Goal: Task Accomplishment & Management: Use online tool/utility

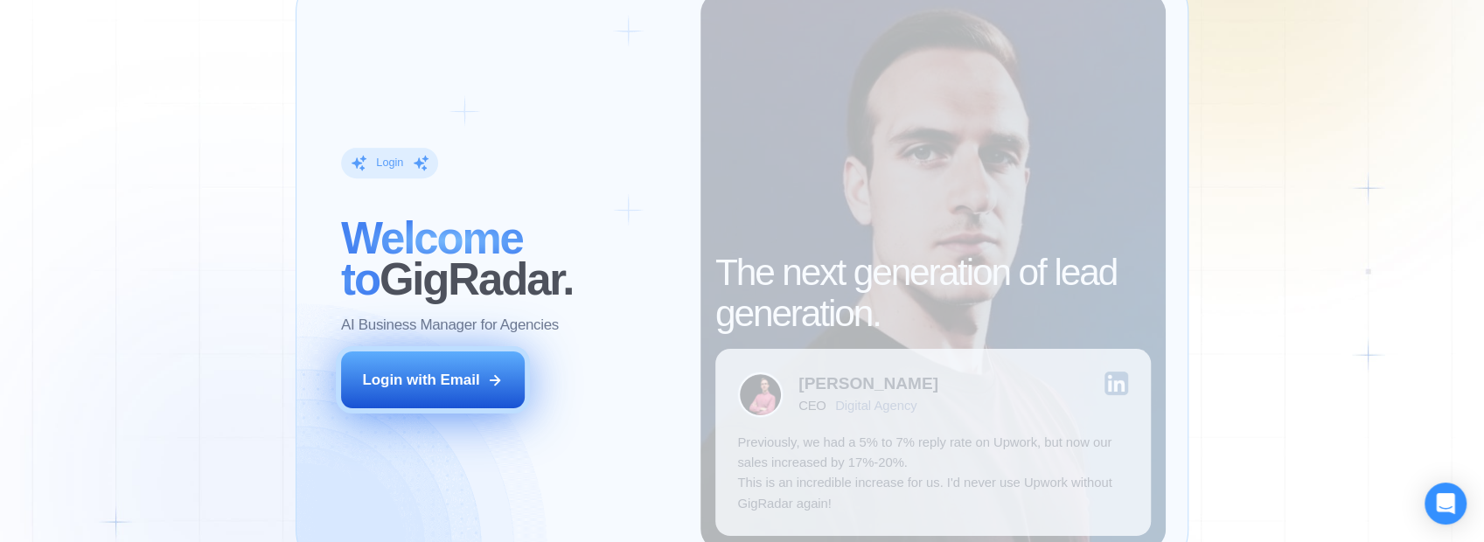
click at [476, 379] on div "Login with Email" at bounding box center [420, 380] width 117 height 20
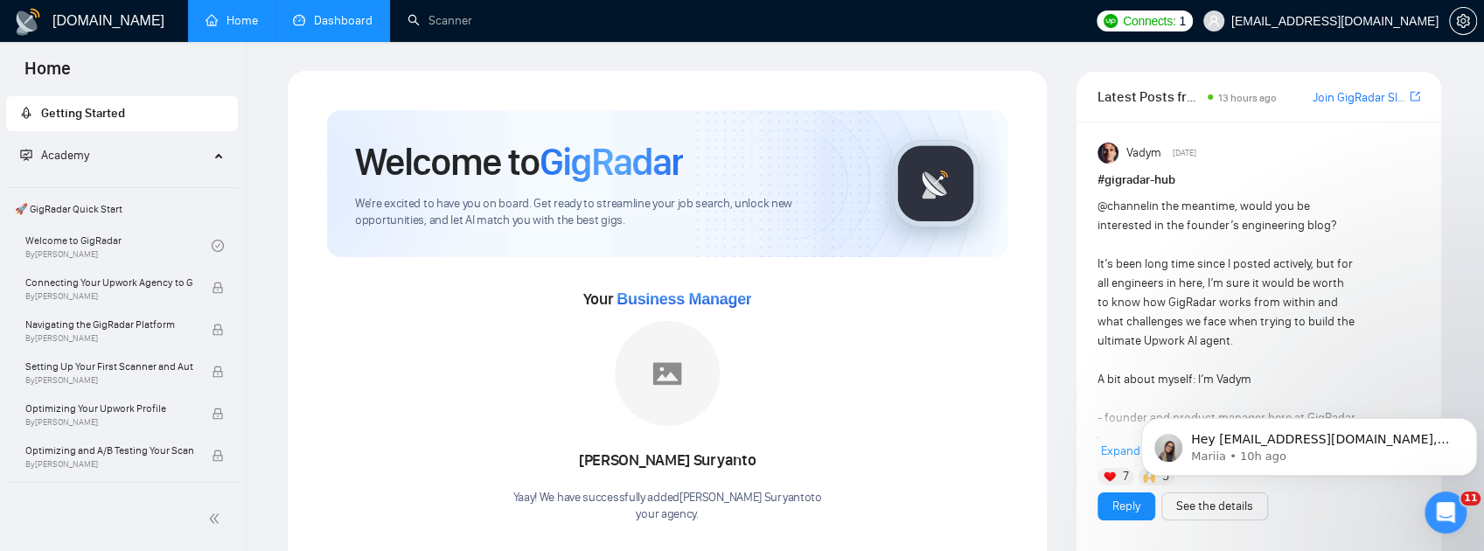
click at [320, 21] on link "Dashboard" at bounding box center [333, 20] width 80 height 15
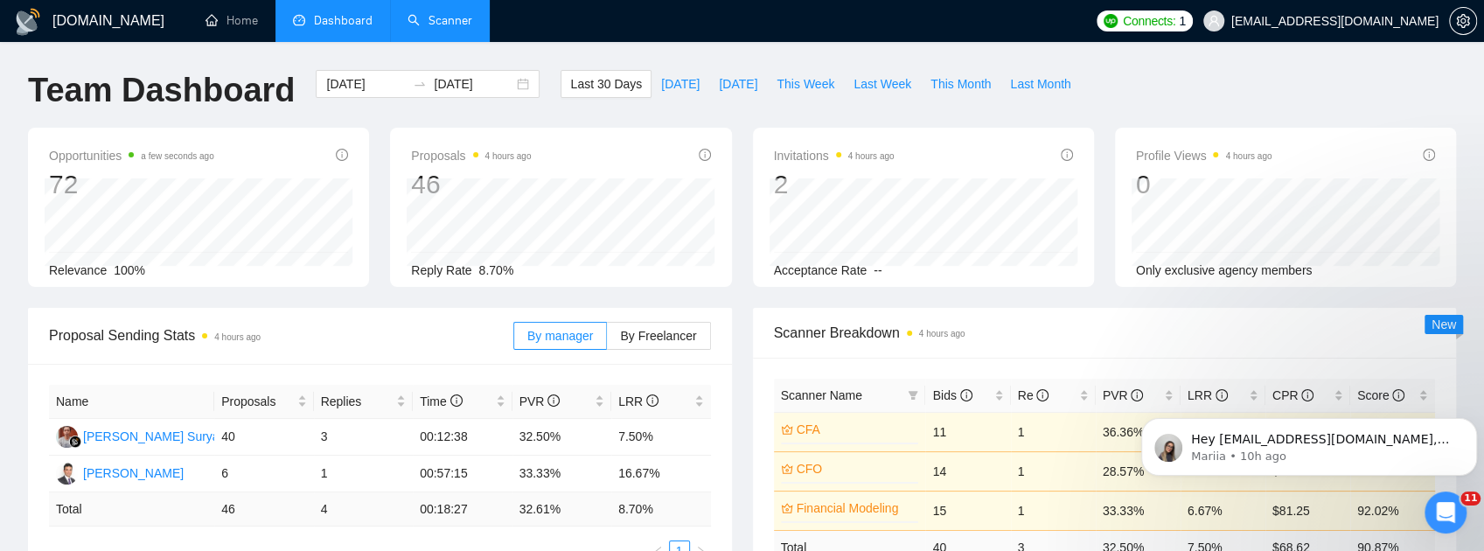
click at [415, 16] on link "Scanner" at bounding box center [439, 20] width 65 height 15
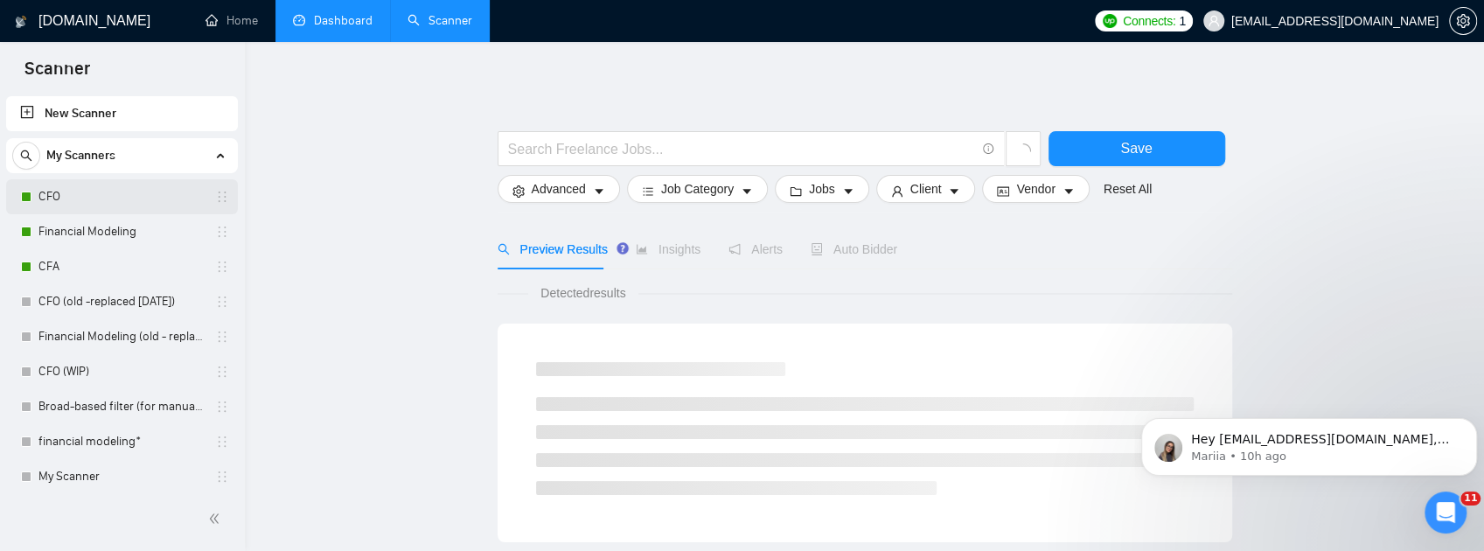
click at [113, 206] on link "CFO" at bounding box center [121, 196] width 166 height 35
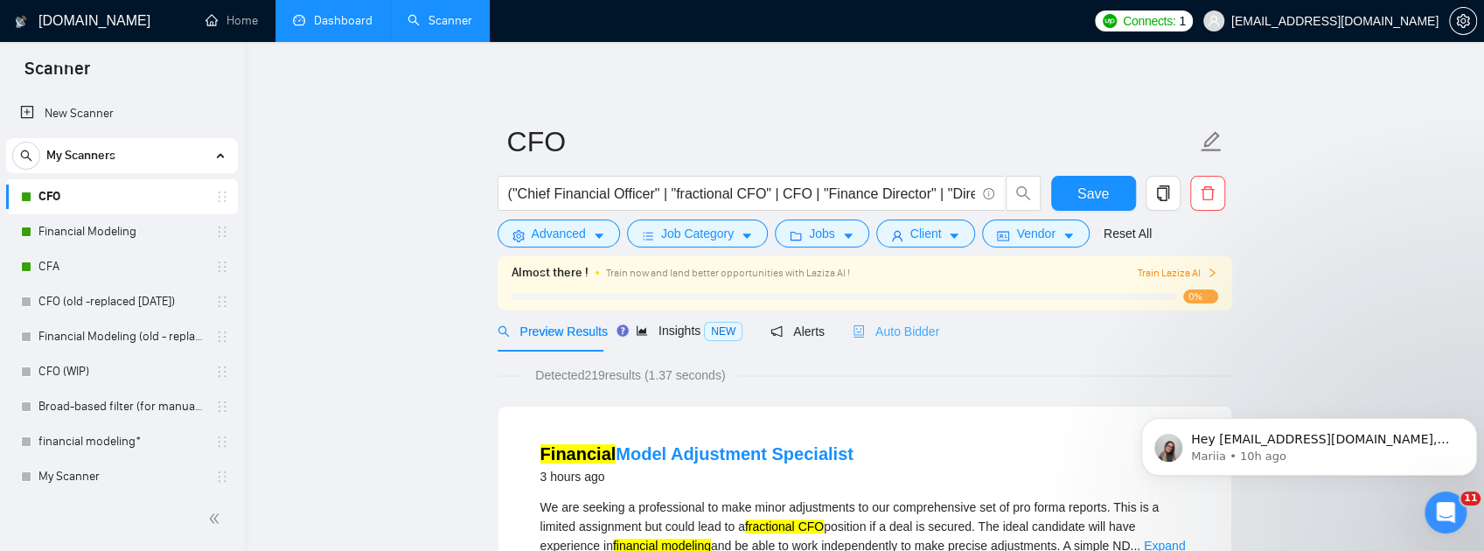
click at [893, 346] on div "Auto Bidder" at bounding box center [895, 330] width 87 height 41
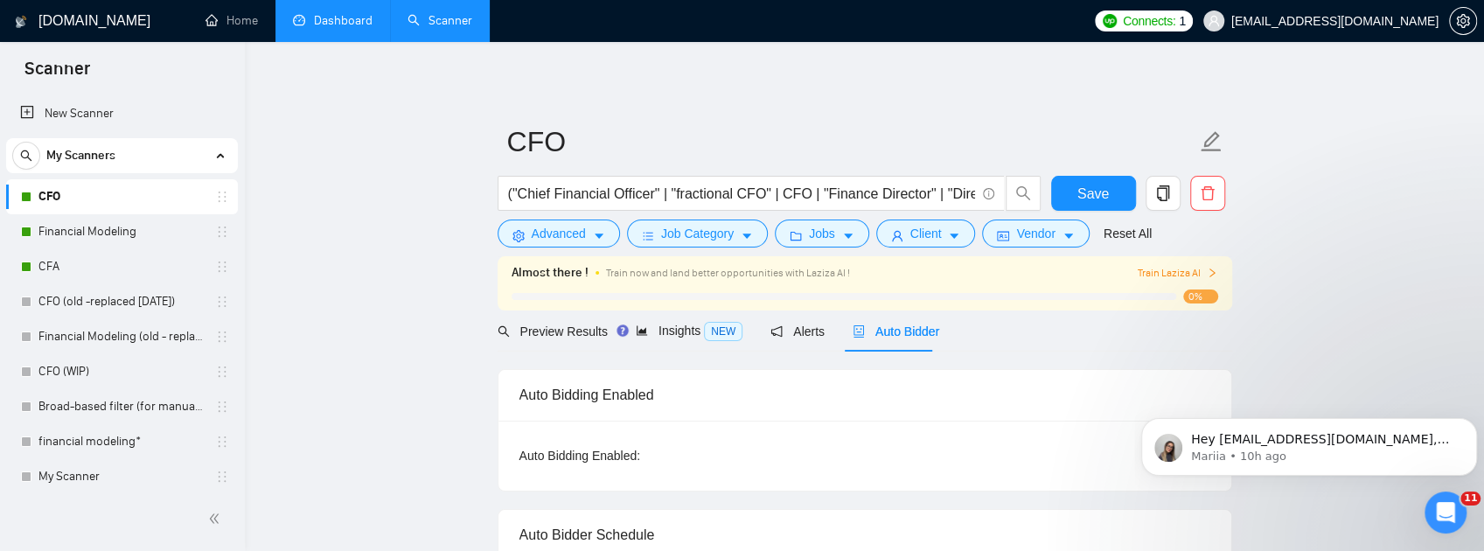
checkbox input "true"
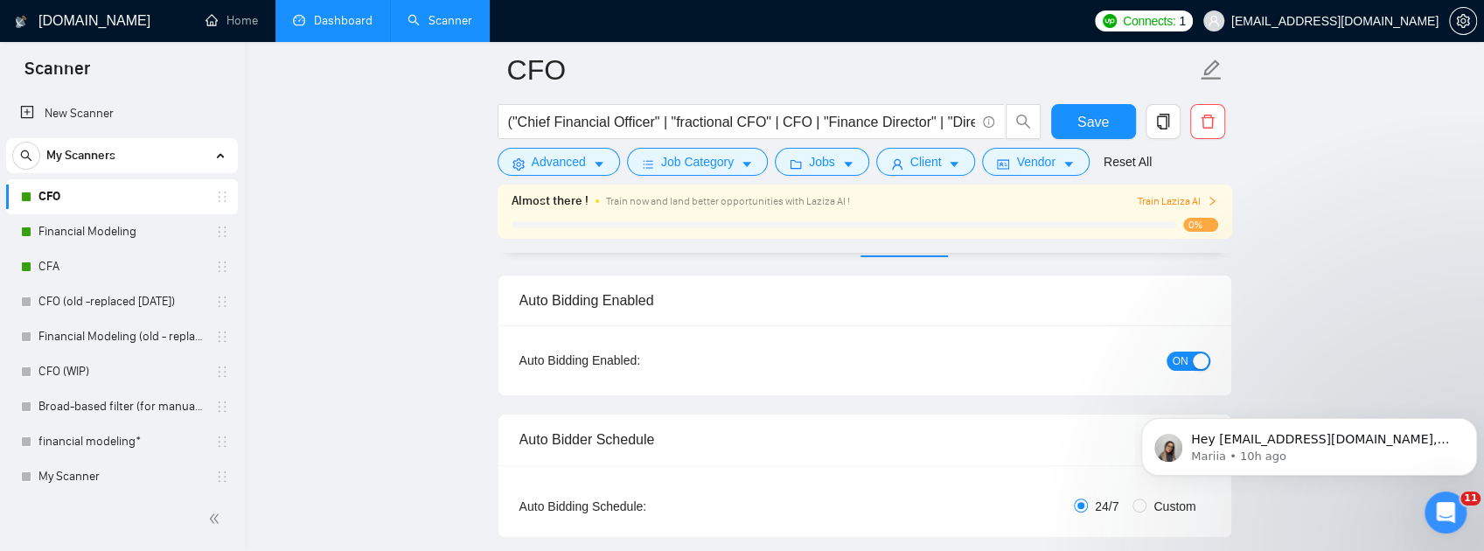
scroll to position [233, 0]
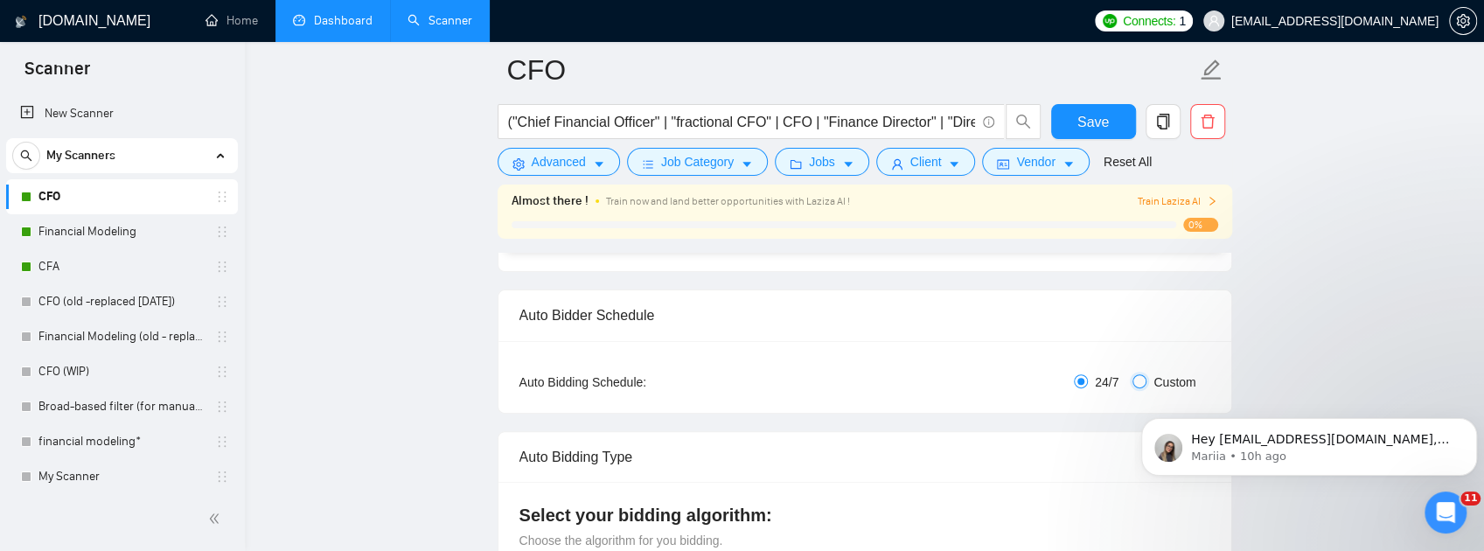
click at [1137, 381] on input "Custom" at bounding box center [1139, 381] width 14 height 14
radio input "true"
radio input "false"
checkbox input "true"
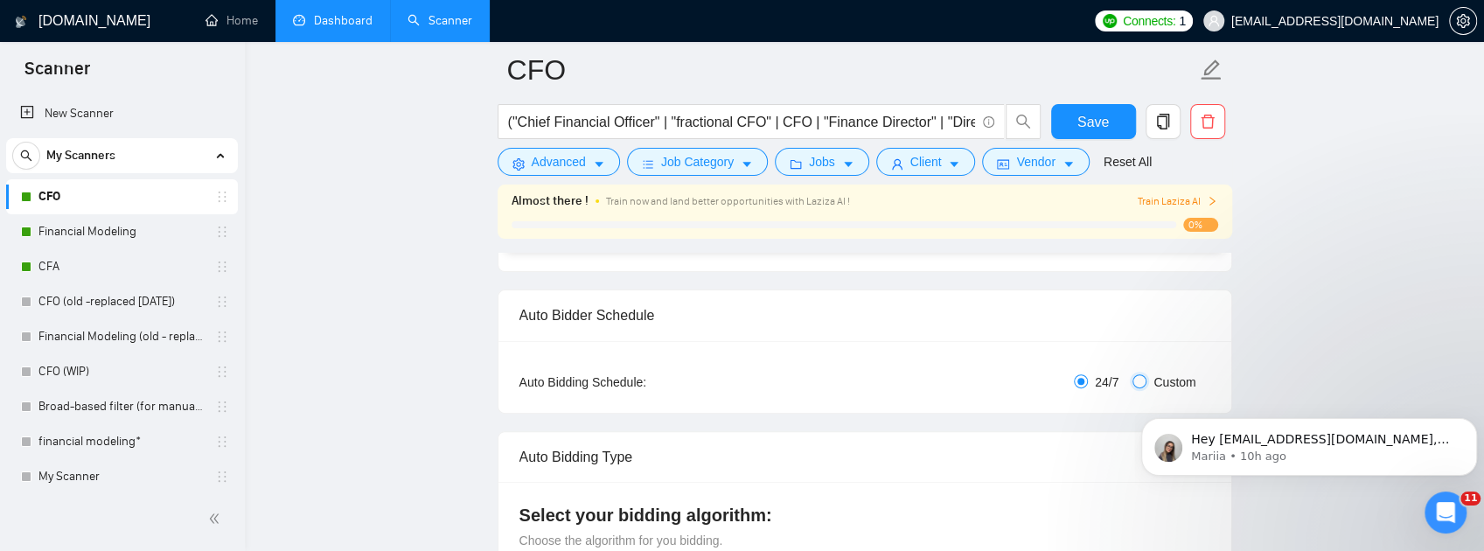
checkbox input "true"
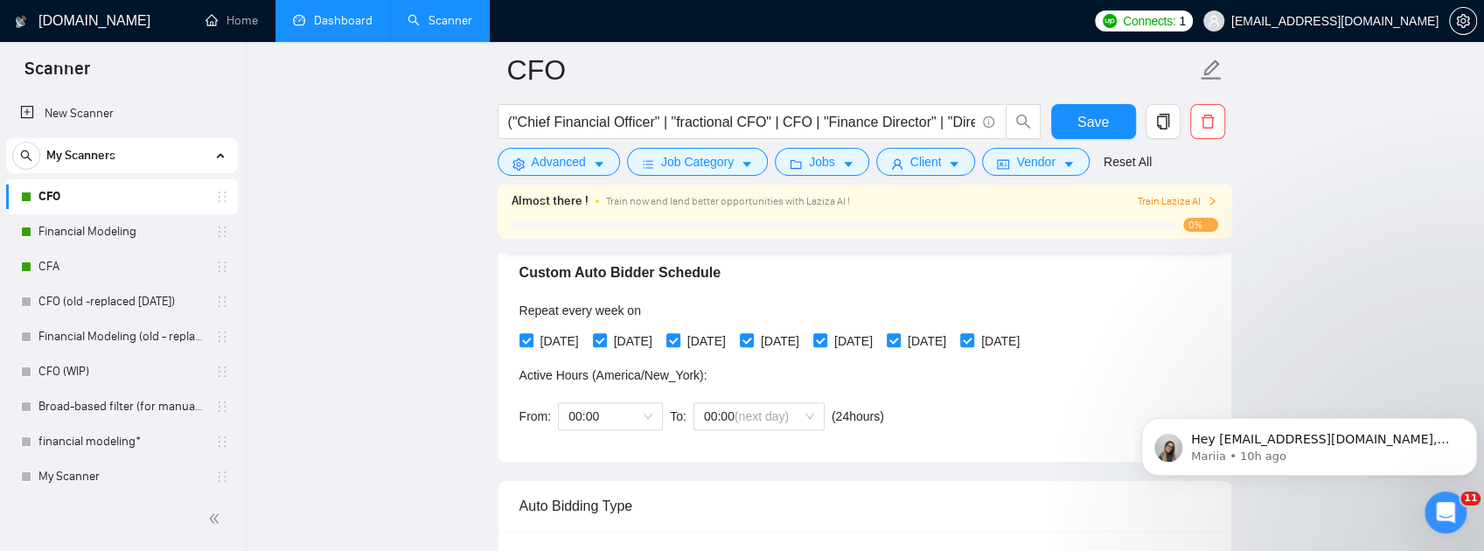
scroll to position [407, 0]
click at [650, 416] on span "00:00" at bounding box center [610, 413] width 84 height 26
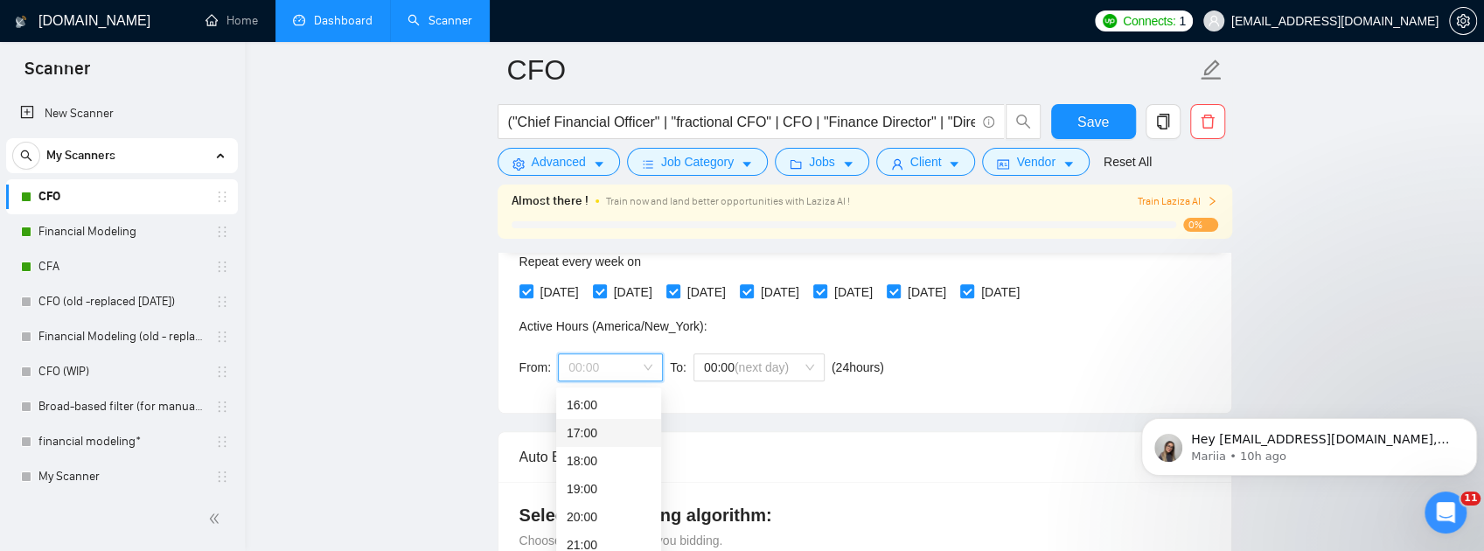
scroll to position [525, 0]
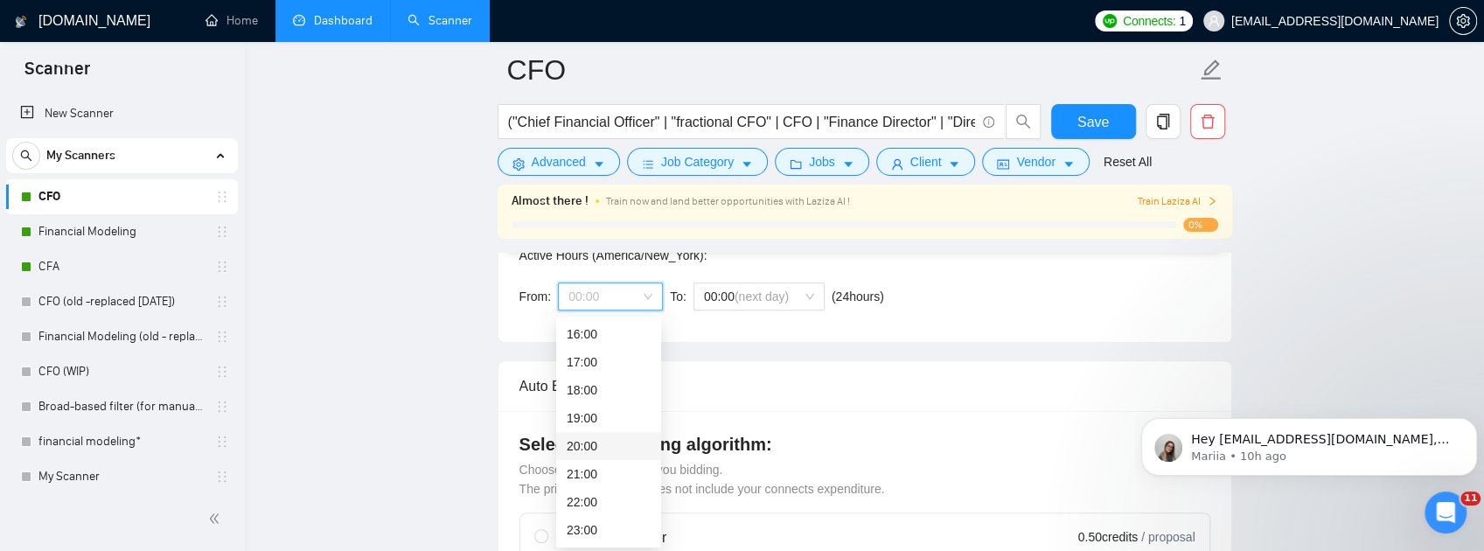
click at [610, 442] on div "20:00" at bounding box center [609, 445] width 84 height 19
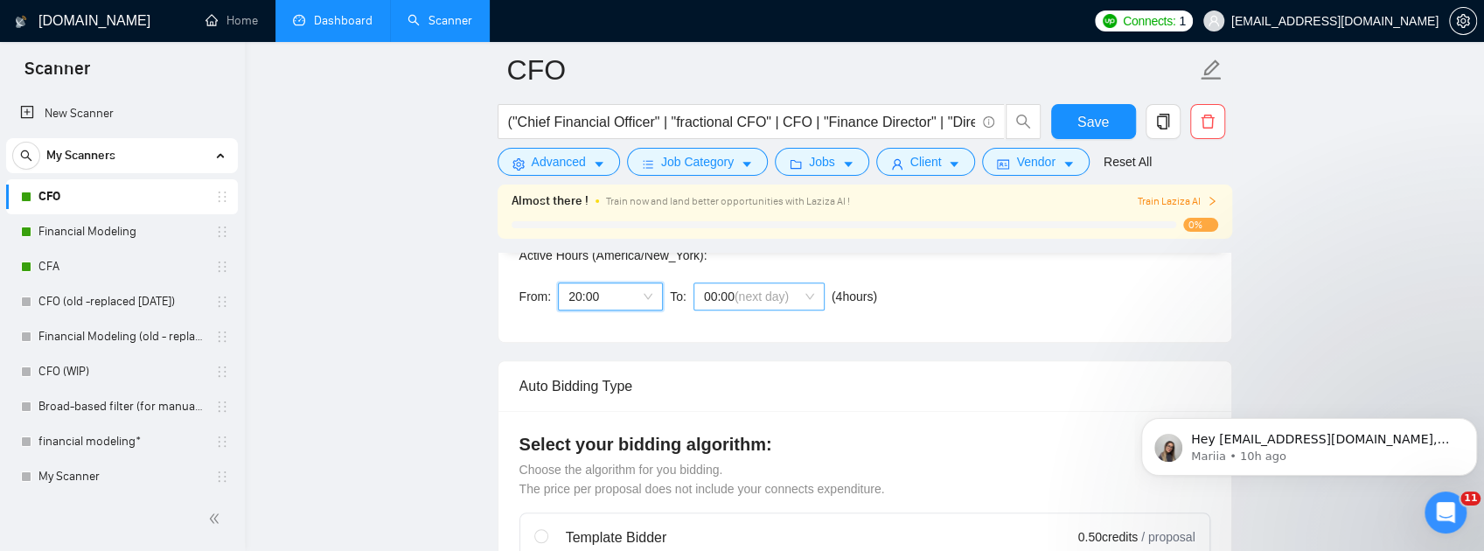
click at [811, 302] on div "00:00 (next day)" at bounding box center [758, 296] width 131 height 28
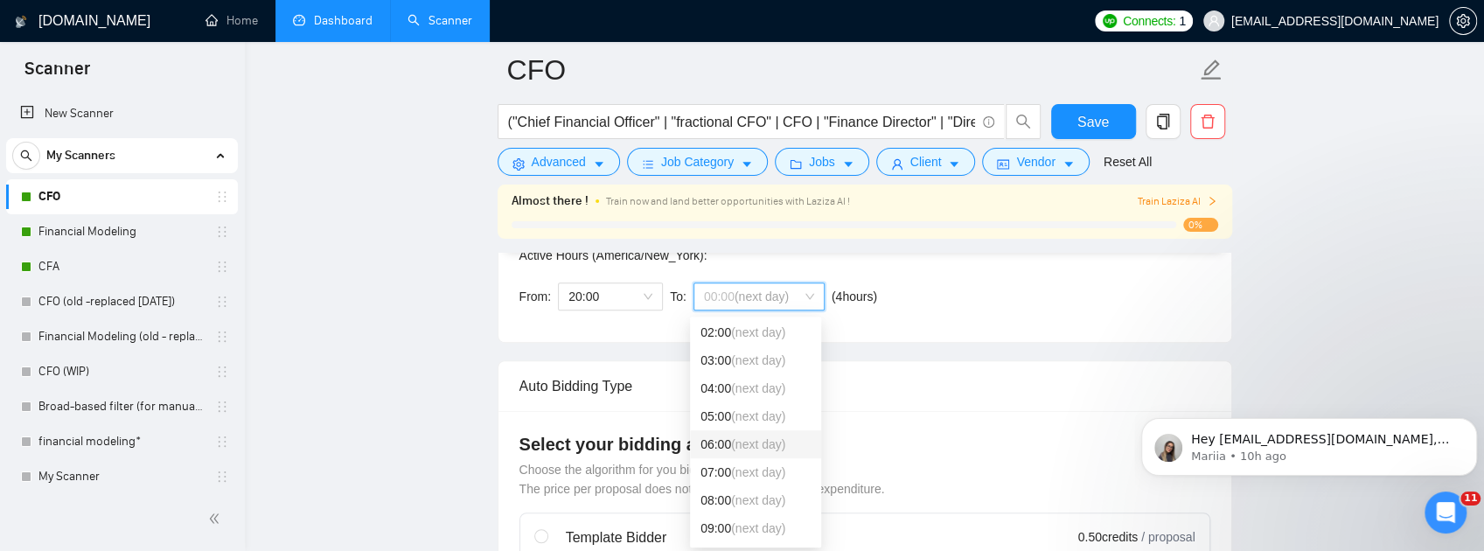
scroll to position [116, 0]
click at [774, 476] on span "(next day)" at bounding box center [758, 469] width 54 height 14
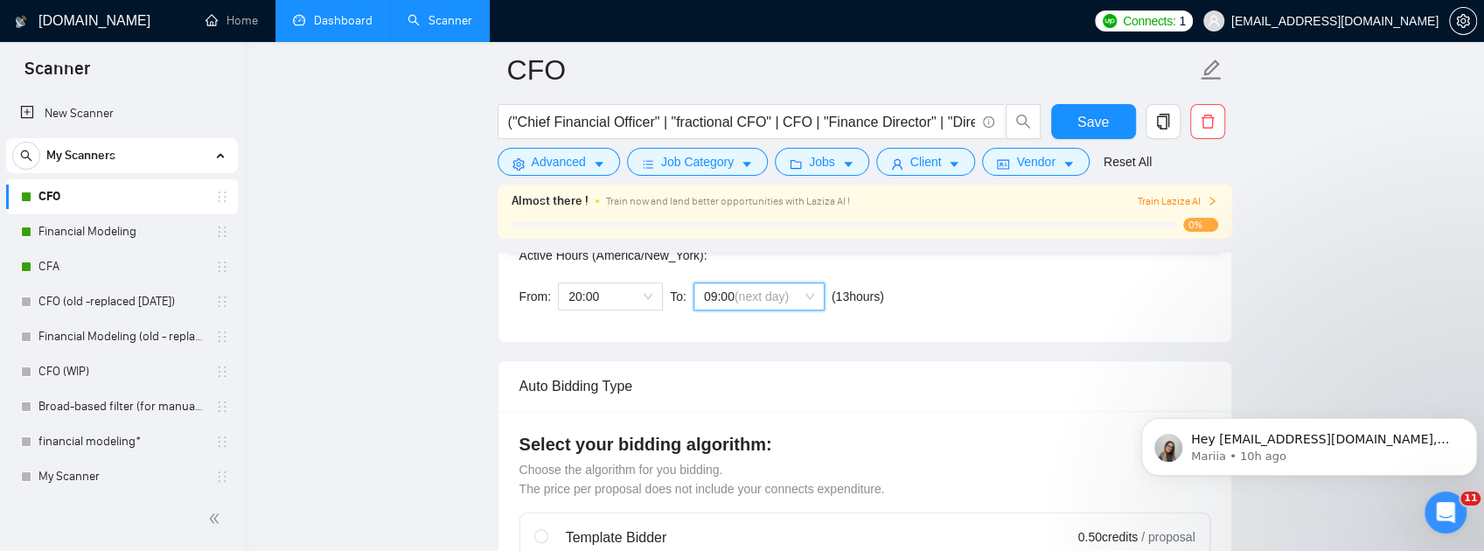
click at [1005, 323] on div "Auto Bidding Type: Automated (recommended) Semi-automated Auto Bidding Schedule…" at bounding box center [864, 195] width 733 height 293
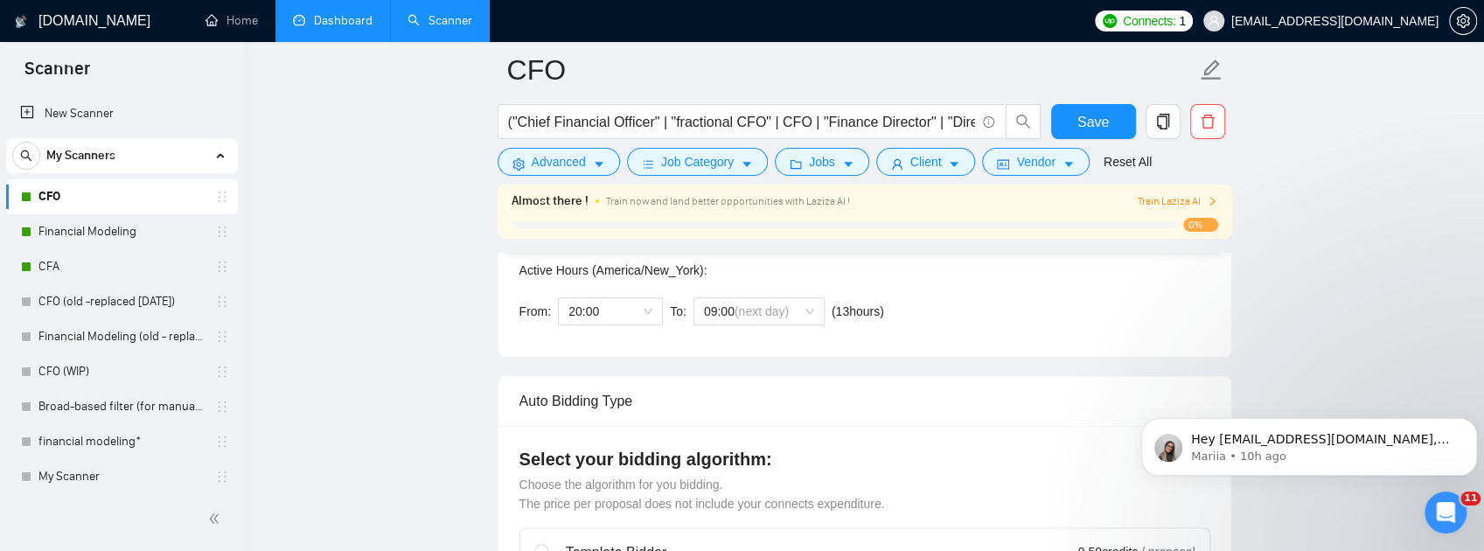
scroll to position [407, 0]
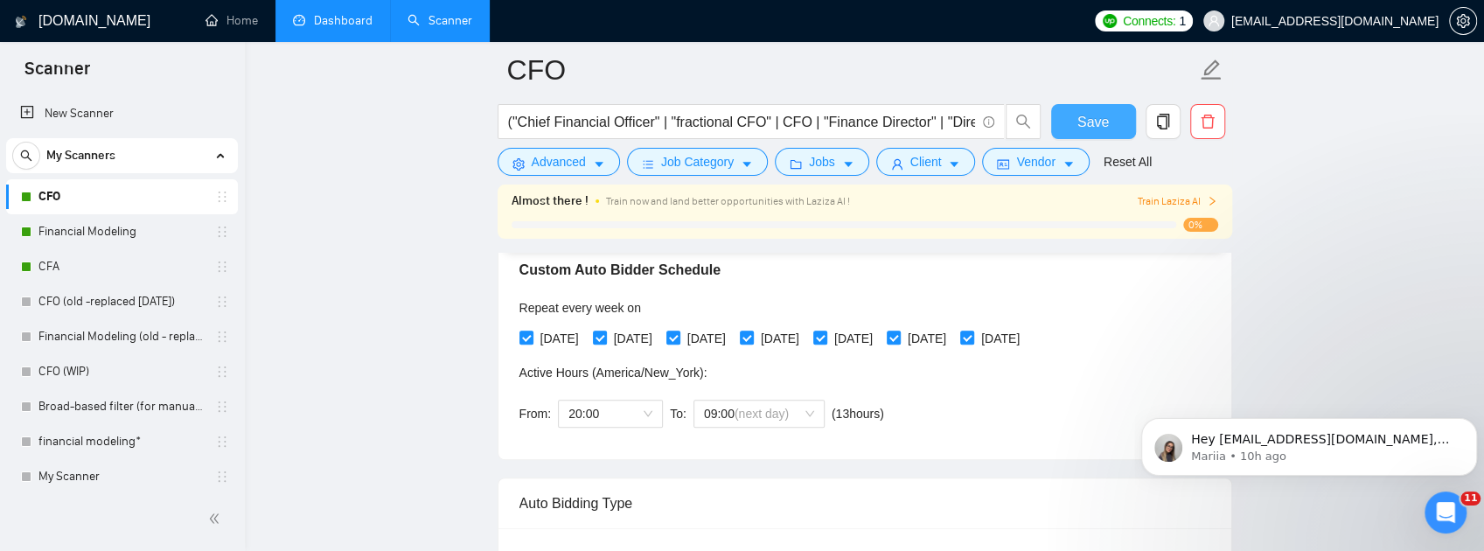
click at [1103, 126] on span "Save" at bounding box center [1092, 122] width 31 height 22
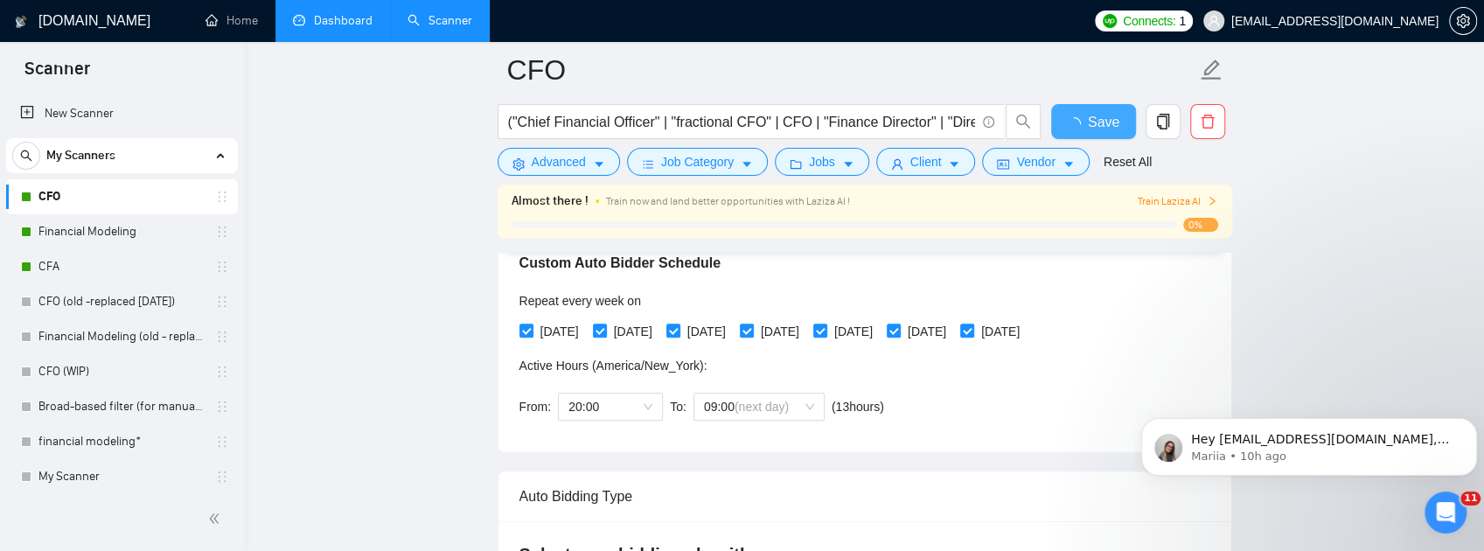
checkbox input "true"
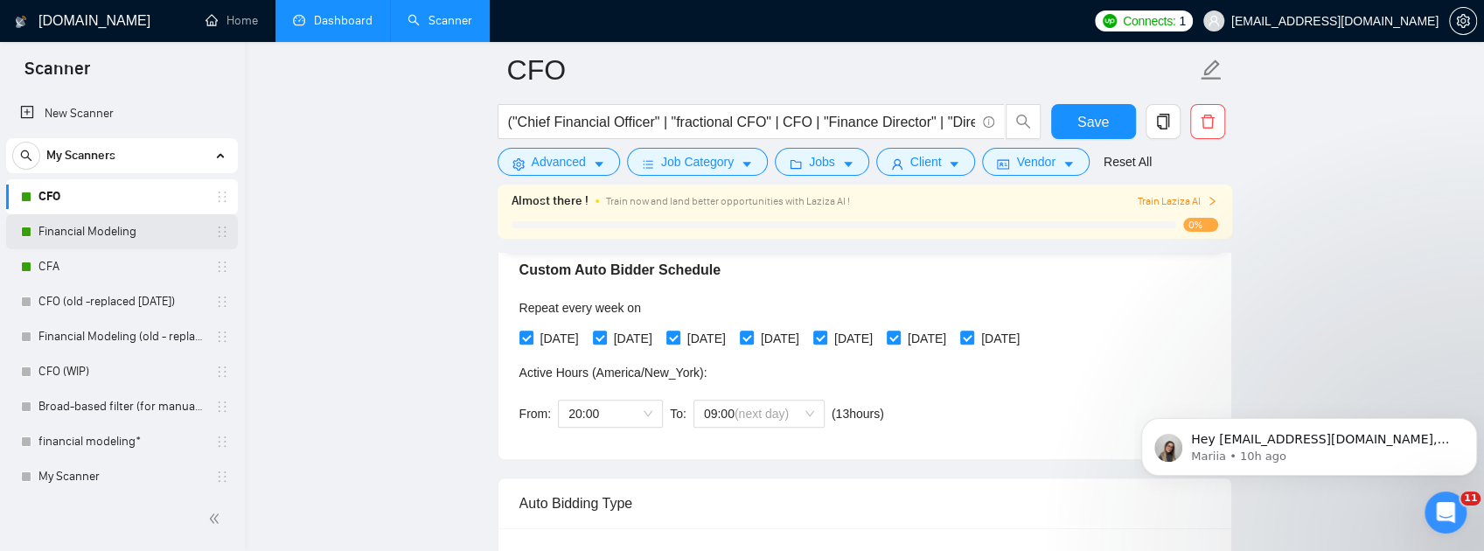
click at [66, 233] on link "Financial Modeling" at bounding box center [121, 231] width 166 height 35
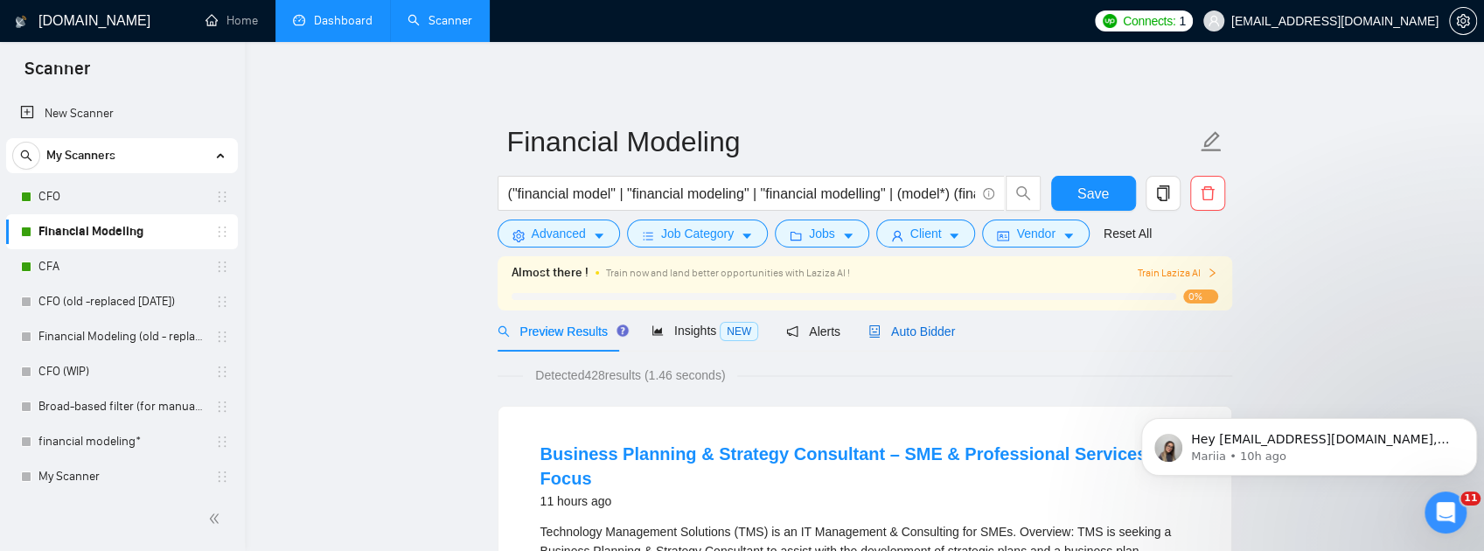
click at [871, 329] on icon "robot" at bounding box center [874, 331] width 10 height 12
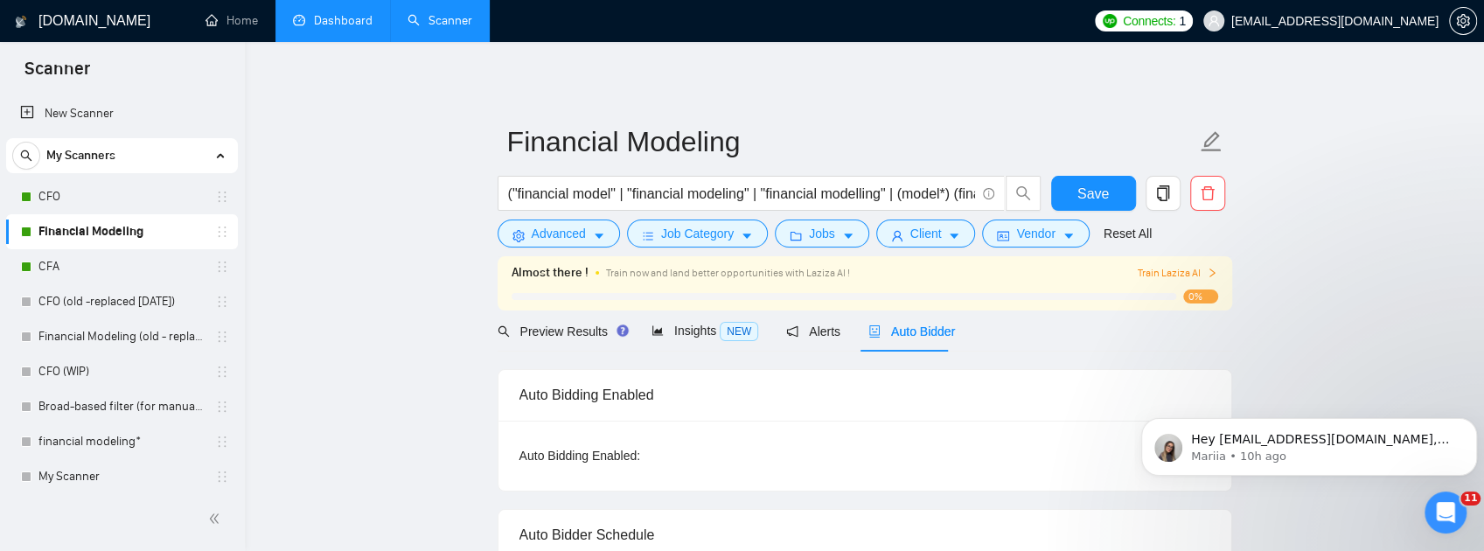
checkbox input "true"
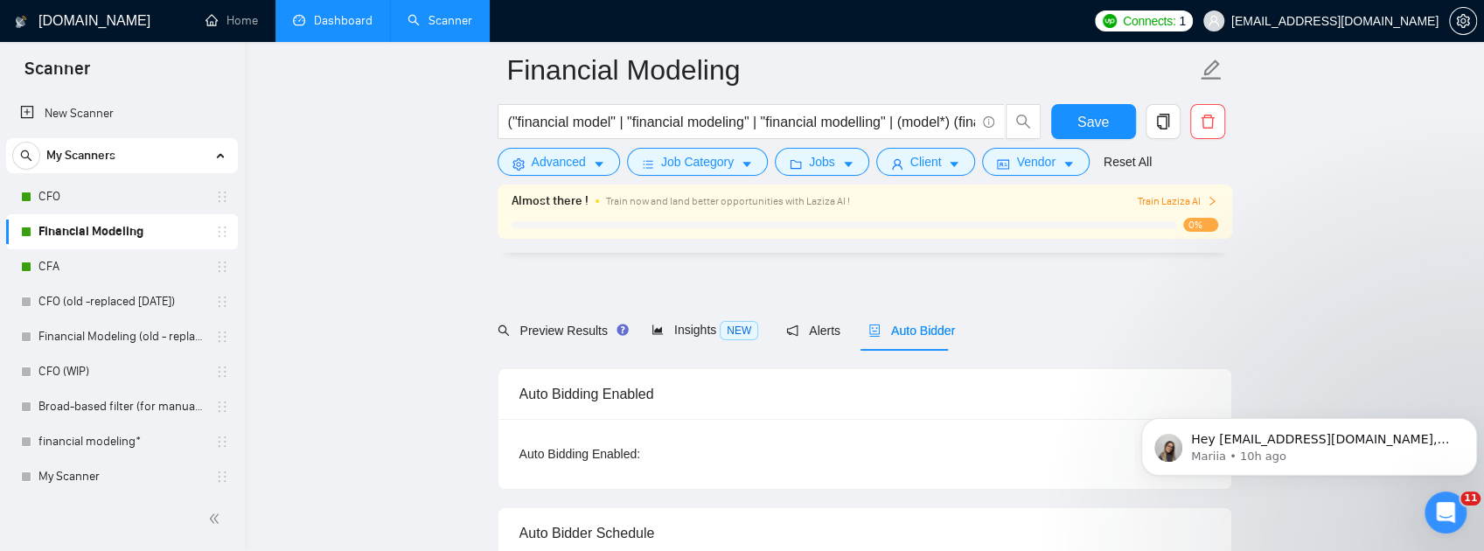
scroll to position [233, 0]
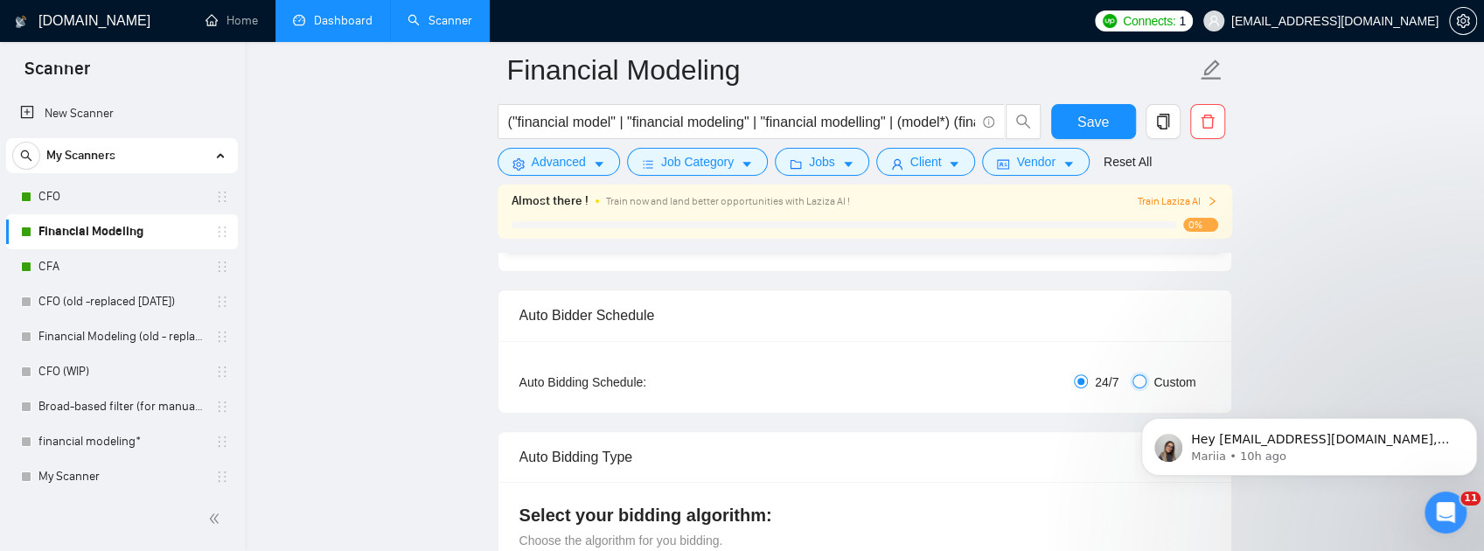
click at [1137, 378] on input "Custom" at bounding box center [1139, 381] width 14 height 14
radio input "true"
radio input "false"
checkbox input "true"
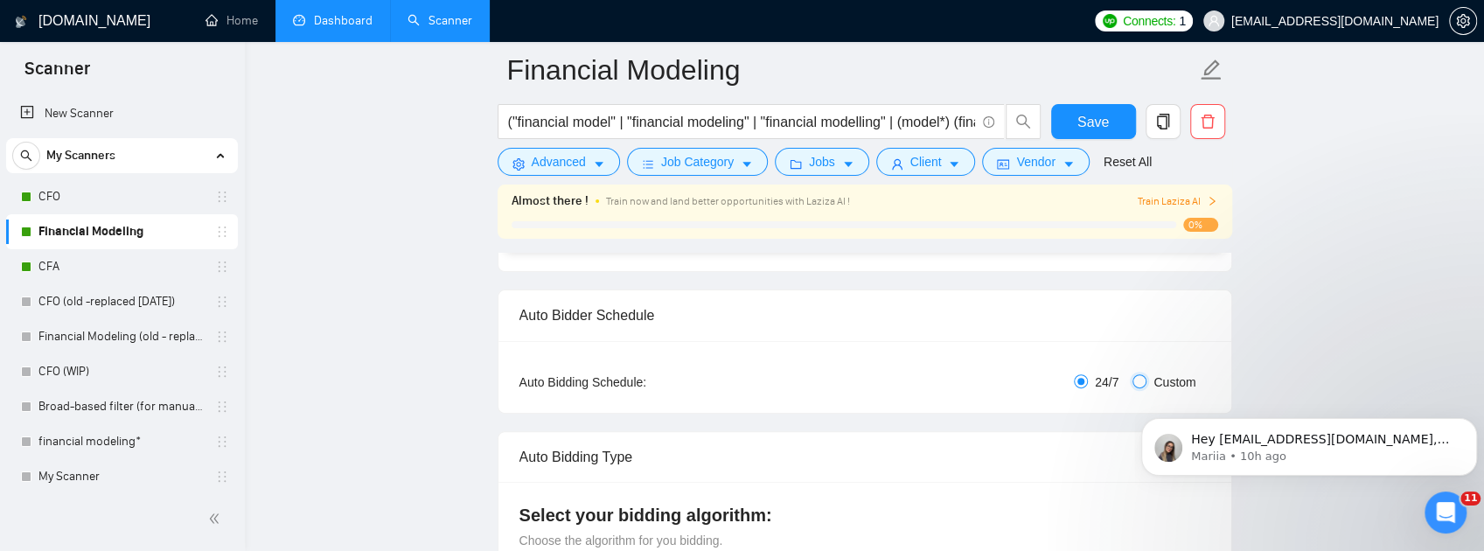
checkbox input "true"
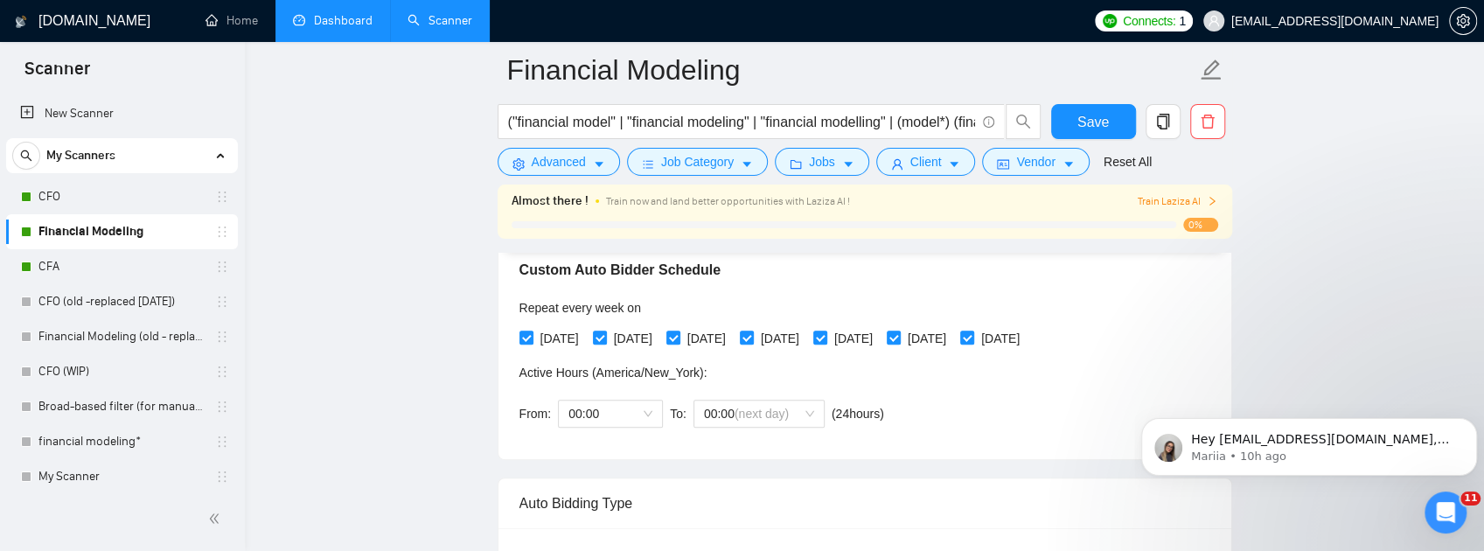
scroll to position [407, 0]
click at [609, 425] on span "00:00" at bounding box center [610, 413] width 84 height 26
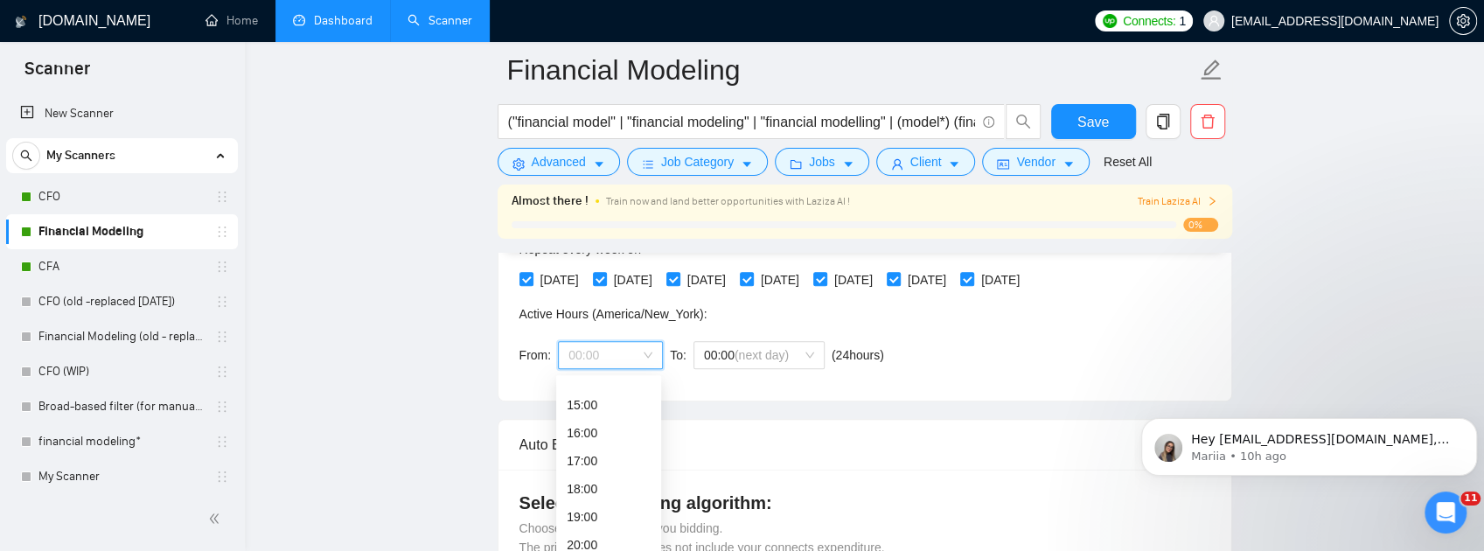
scroll to position [448, 0]
click at [594, 500] on div "20:00" at bounding box center [609, 504] width 84 height 19
click at [775, 352] on span "(next day)" at bounding box center [761, 355] width 54 height 14
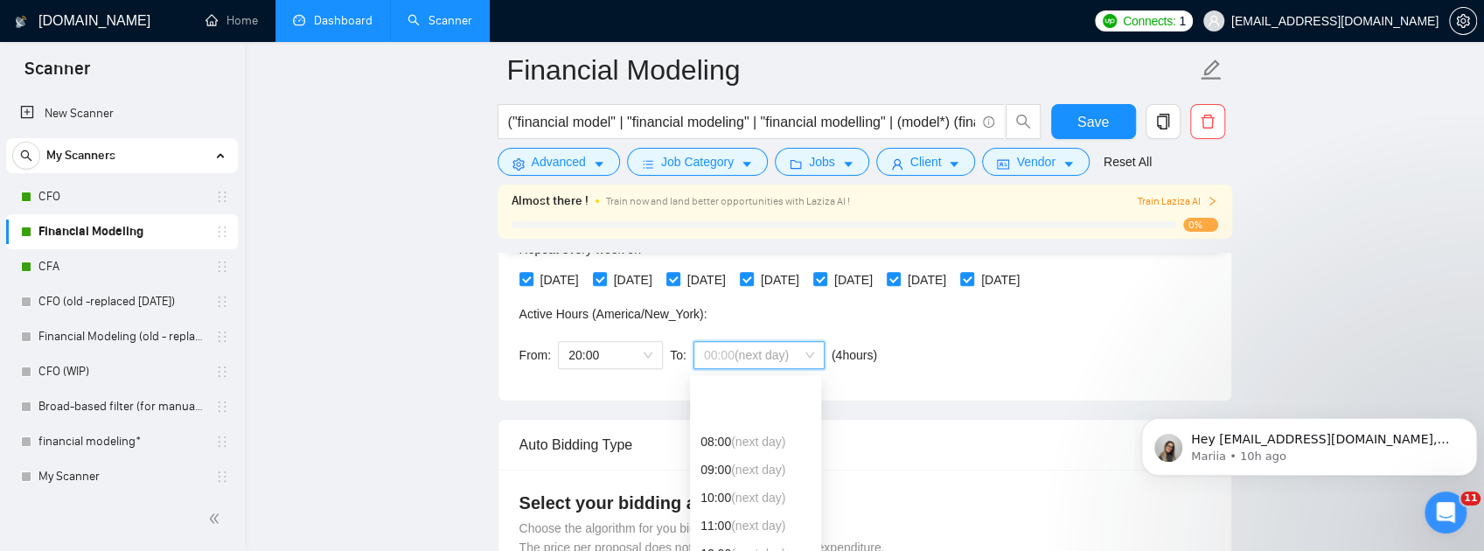
scroll to position [233, 0]
click at [782, 419] on div "09:00 (next day)" at bounding box center [755, 411] width 110 height 19
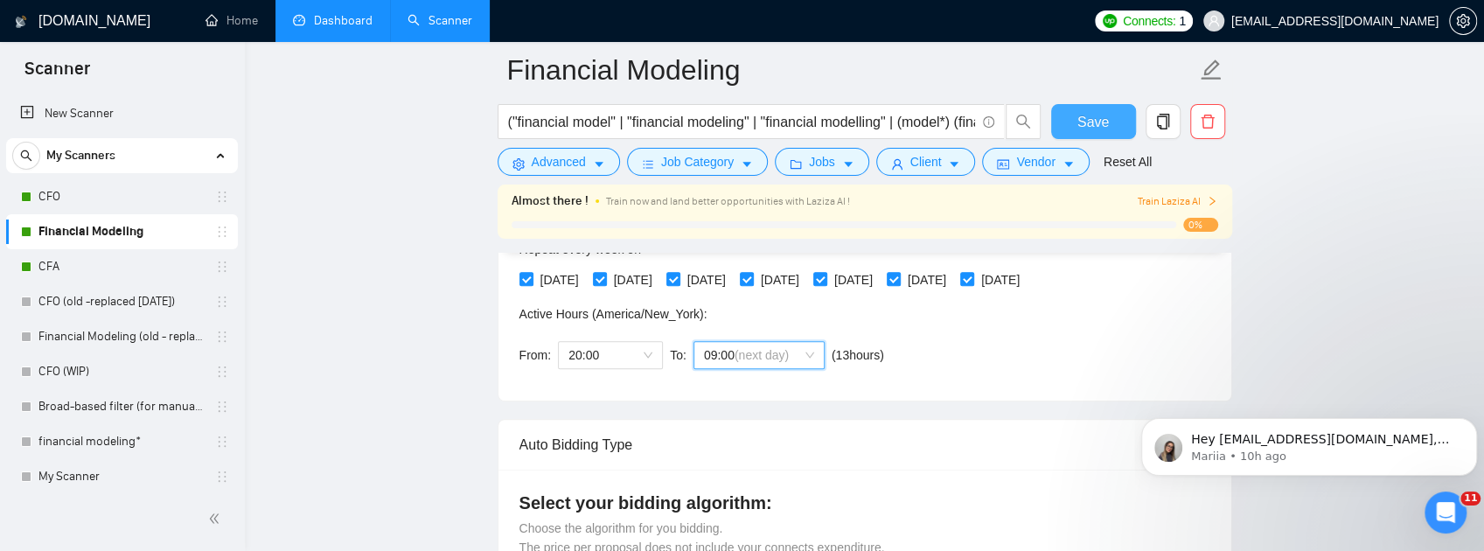
click at [1108, 122] on button "Save" at bounding box center [1093, 121] width 85 height 35
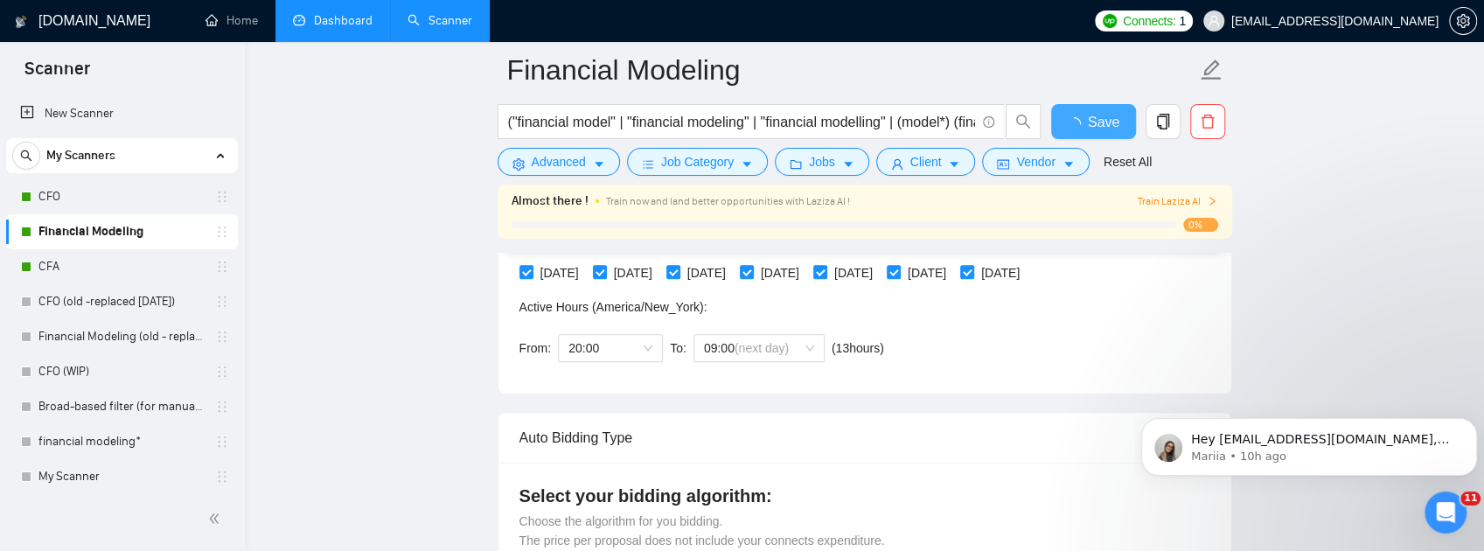
checkbox input "true"
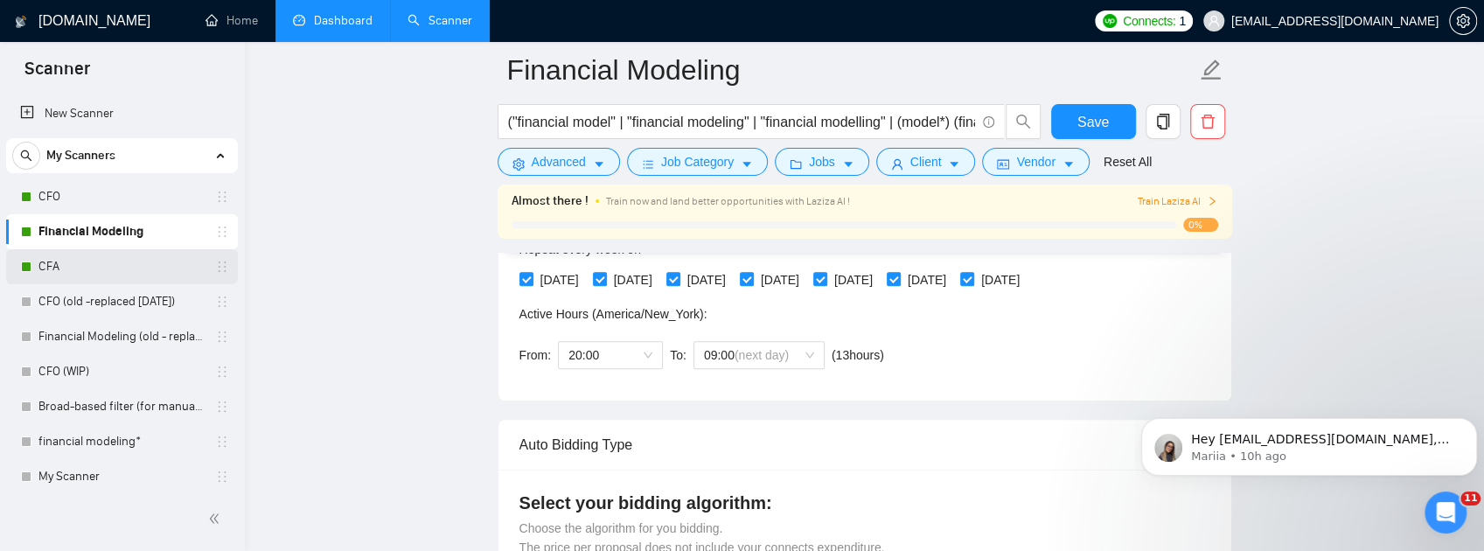
click at [93, 274] on link "CFA" at bounding box center [121, 266] width 166 height 35
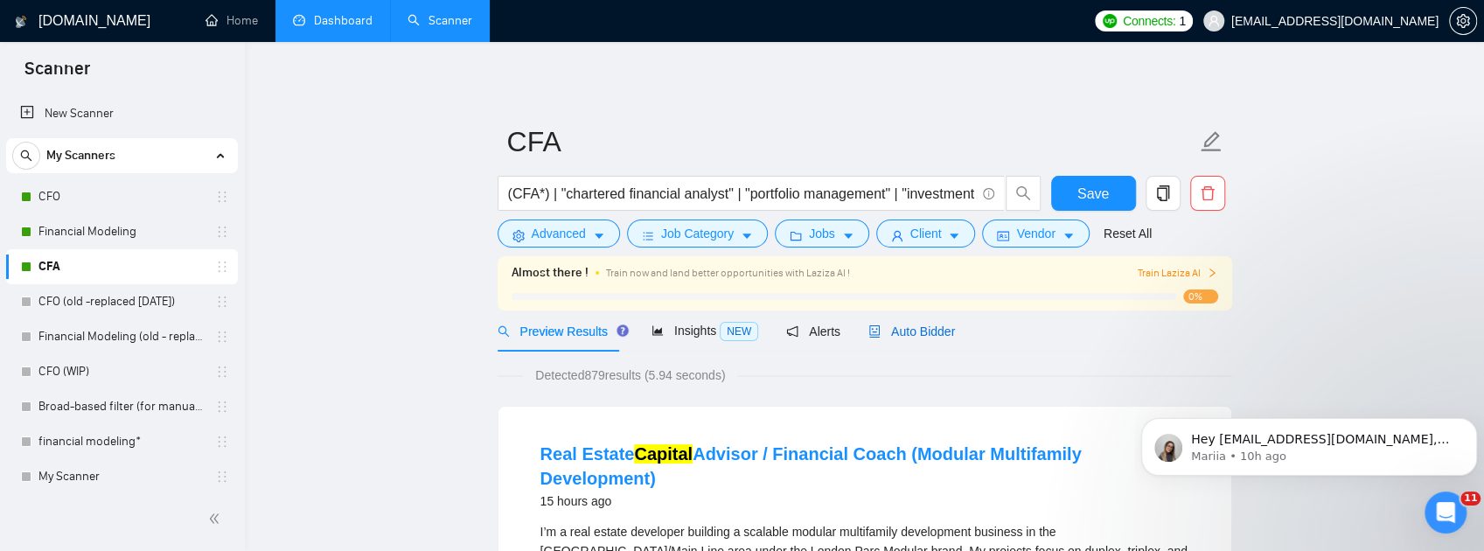
click at [925, 335] on span "Auto Bidder" at bounding box center [911, 331] width 87 height 14
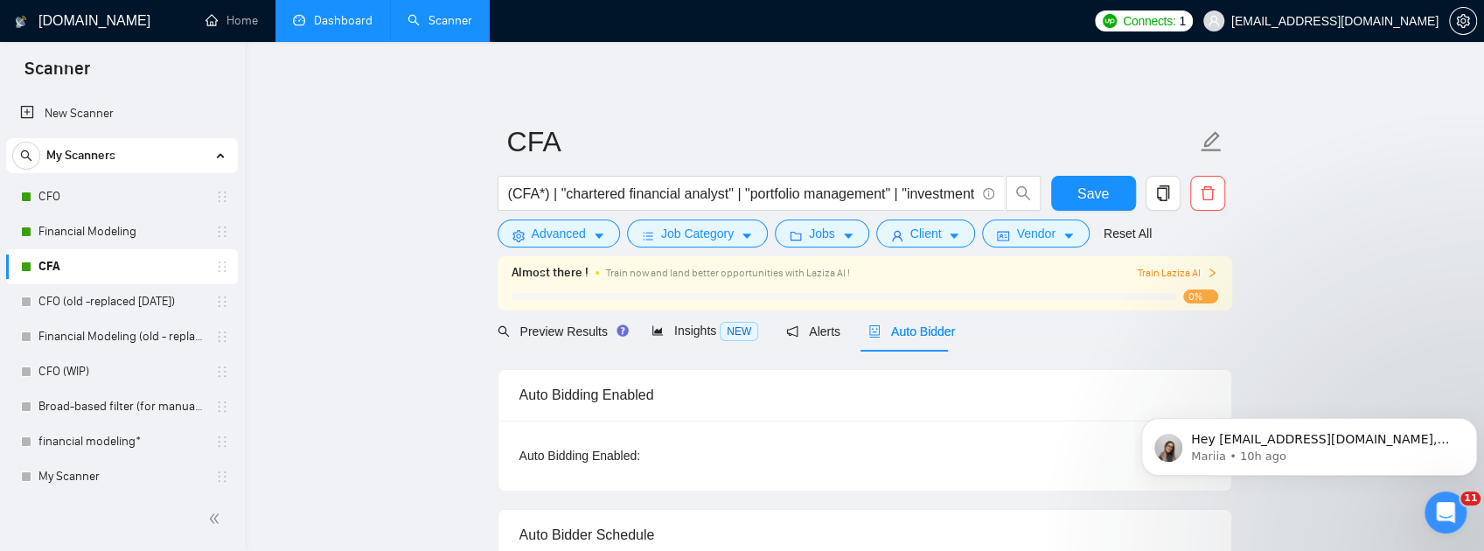
checkbox input "true"
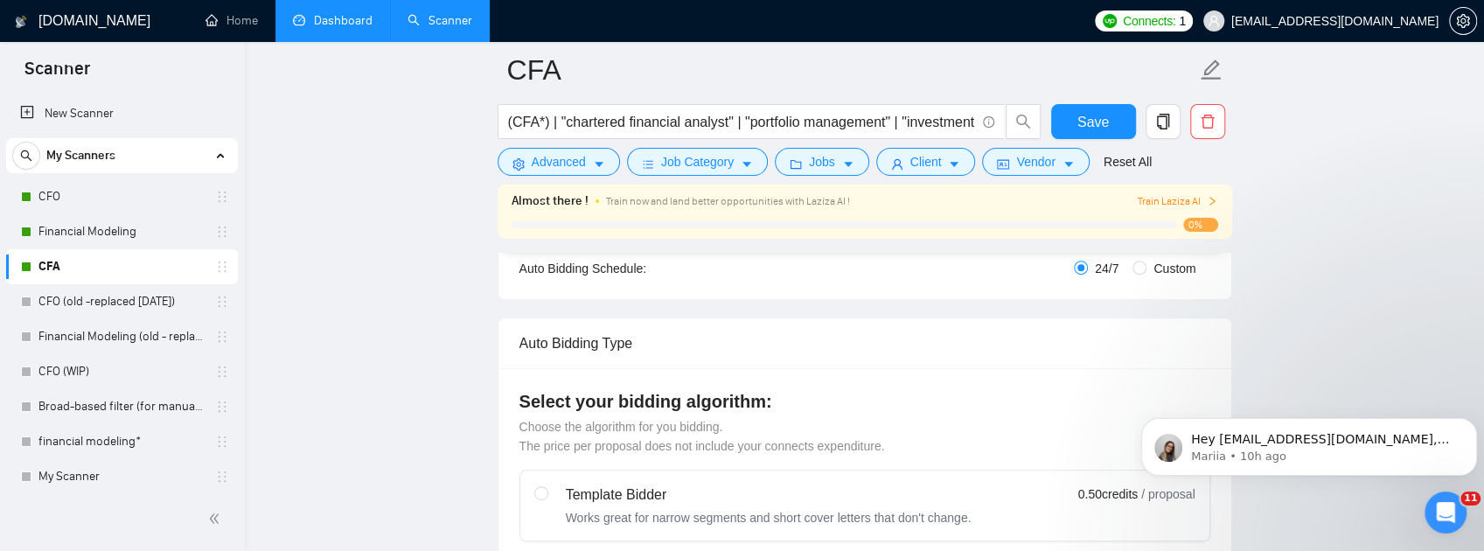
scroll to position [350, 0]
click at [1164, 268] on span "Custom" at bounding box center [1174, 264] width 56 height 19
click at [1146, 268] on input "Custom" at bounding box center [1139, 264] width 14 height 14
radio input "true"
radio input "false"
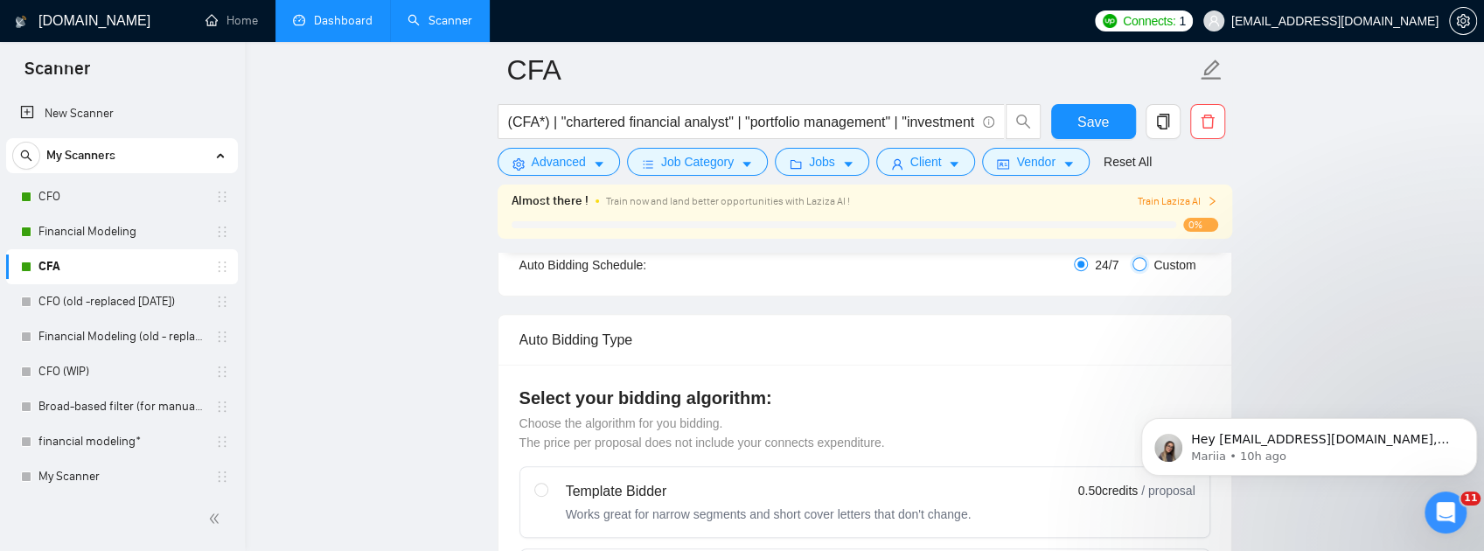
checkbox input "true"
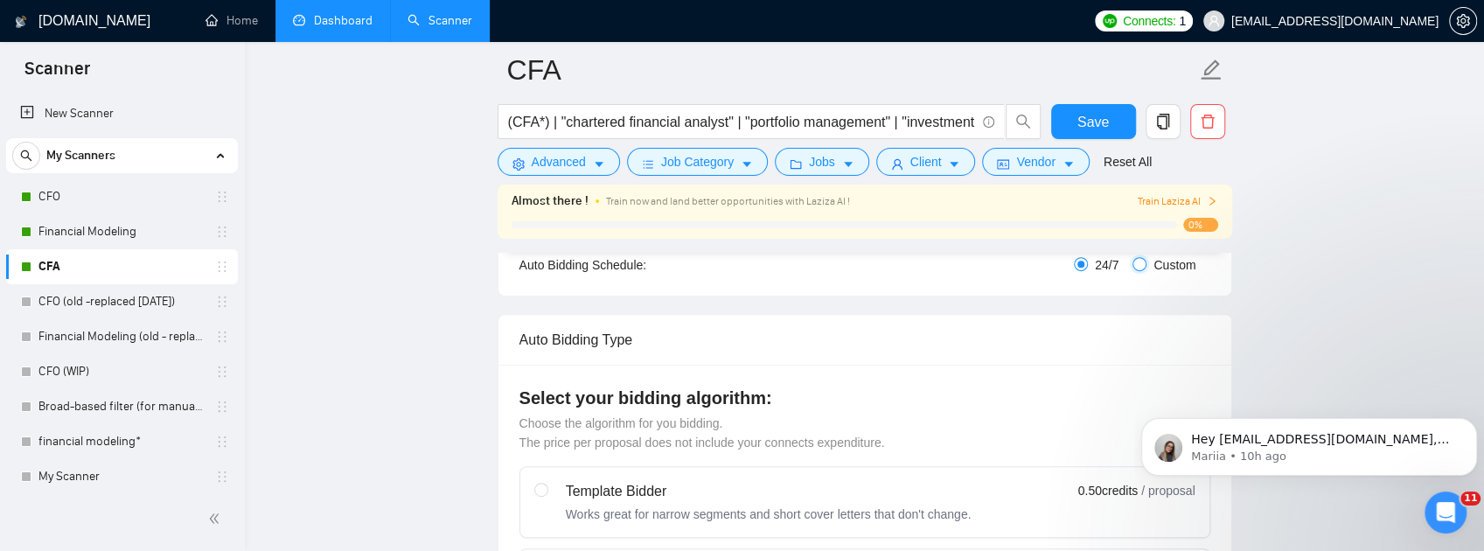
checkbox input "true"
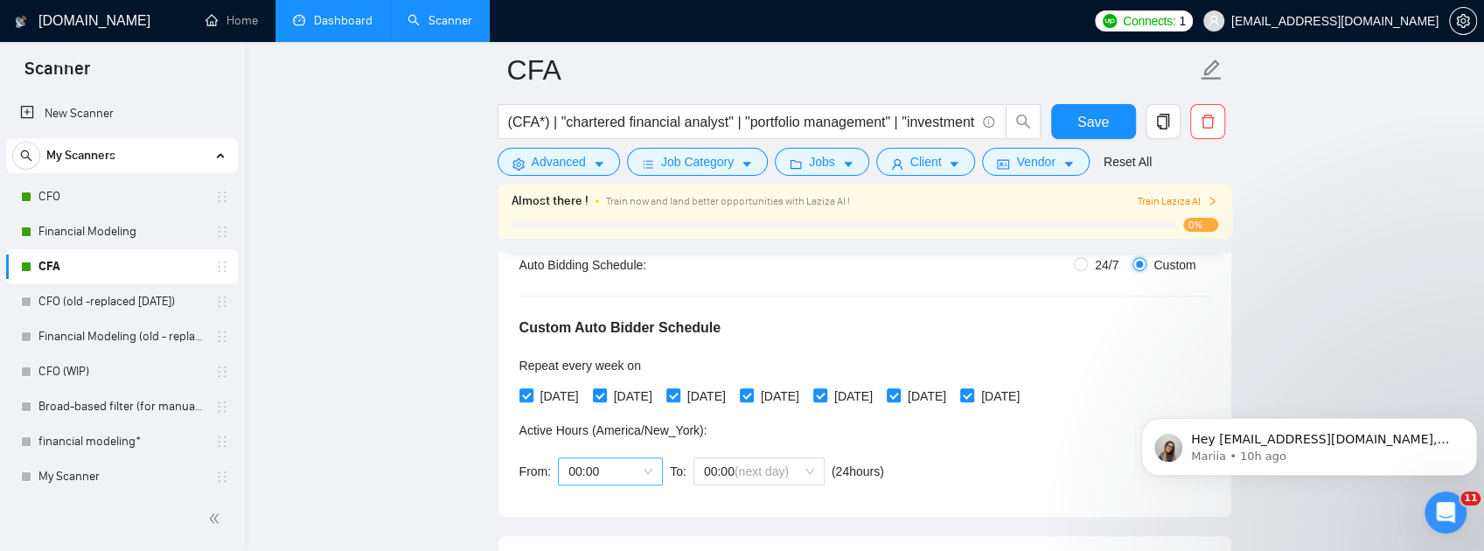
click at [638, 477] on span "00:00" at bounding box center [610, 471] width 84 height 26
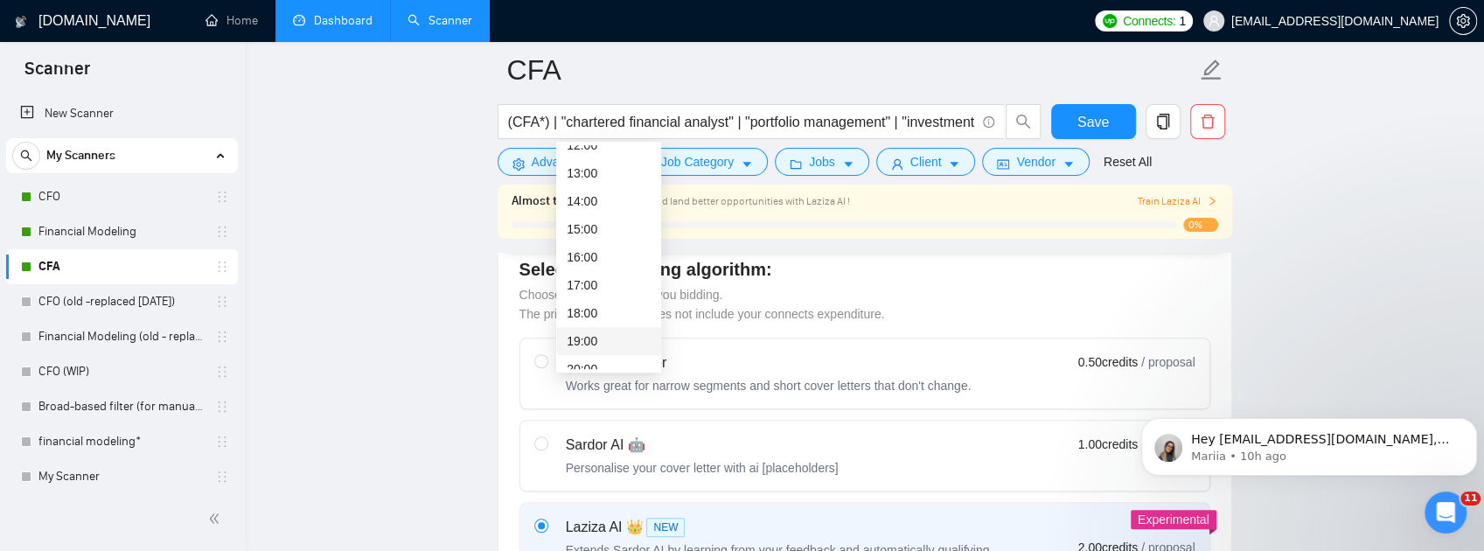
scroll to position [407, 0]
click at [603, 313] on div "20:00" at bounding box center [609, 311] width 84 height 19
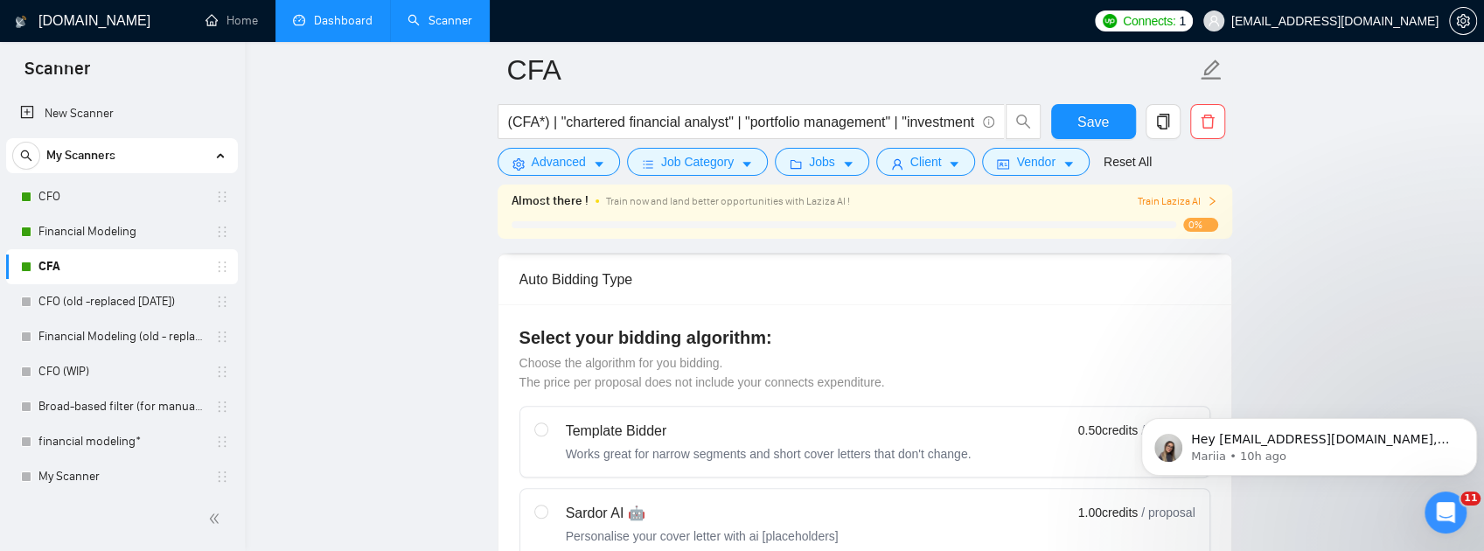
scroll to position [525, 0]
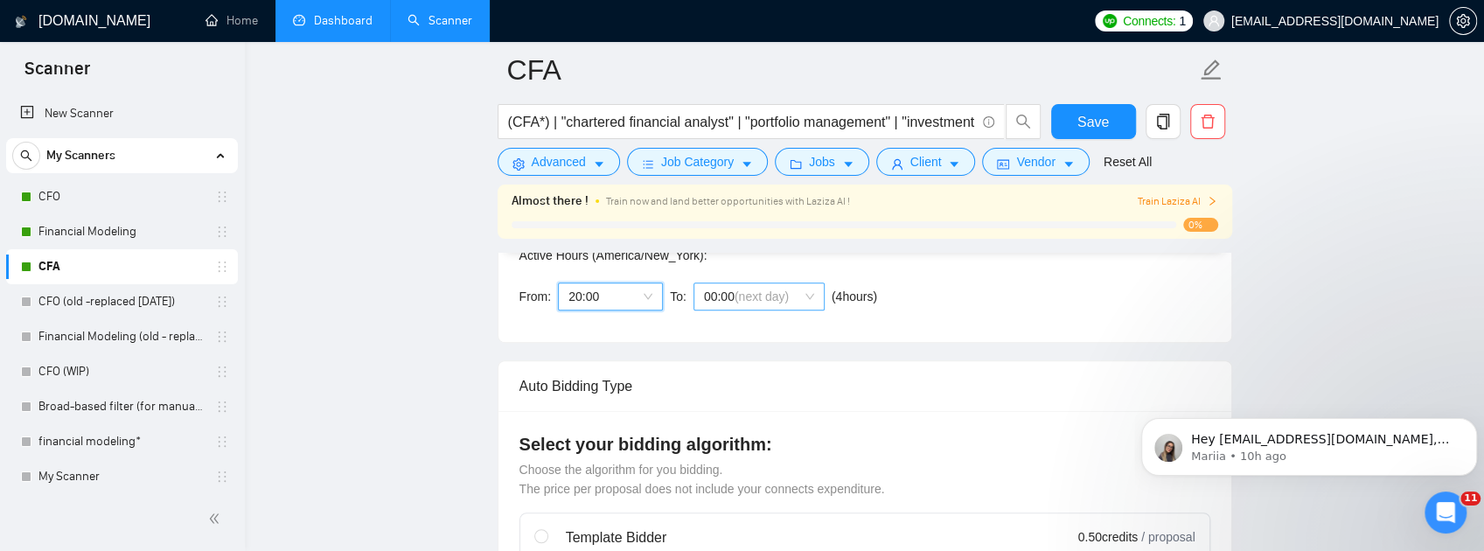
click at [784, 303] on span "(next day)" at bounding box center [761, 296] width 54 height 14
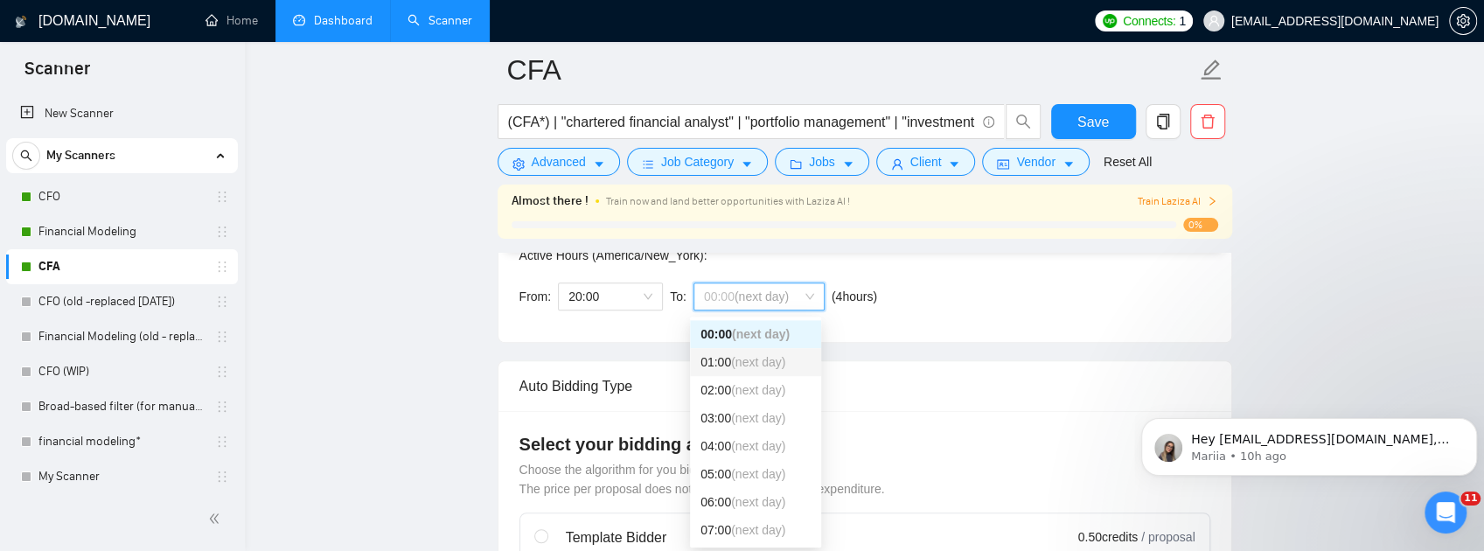
scroll to position [116, 0]
click at [750, 476] on span "(next day)" at bounding box center [758, 469] width 54 height 14
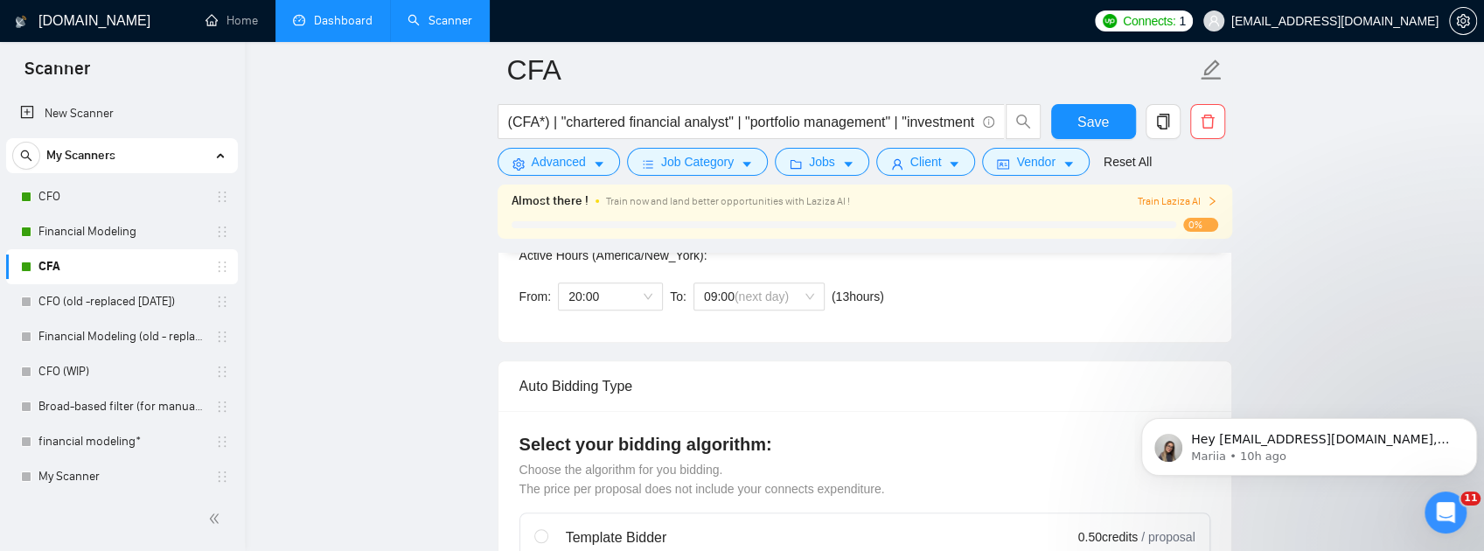
click at [1012, 332] on div "Auto Bidding Type: Automated (recommended) Semi-automated Auto Bidding Schedule…" at bounding box center [864, 195] width 733 height 293
click at [1081, 129] on span "Save" at bounding box center [1092, 122] width 31 height 22
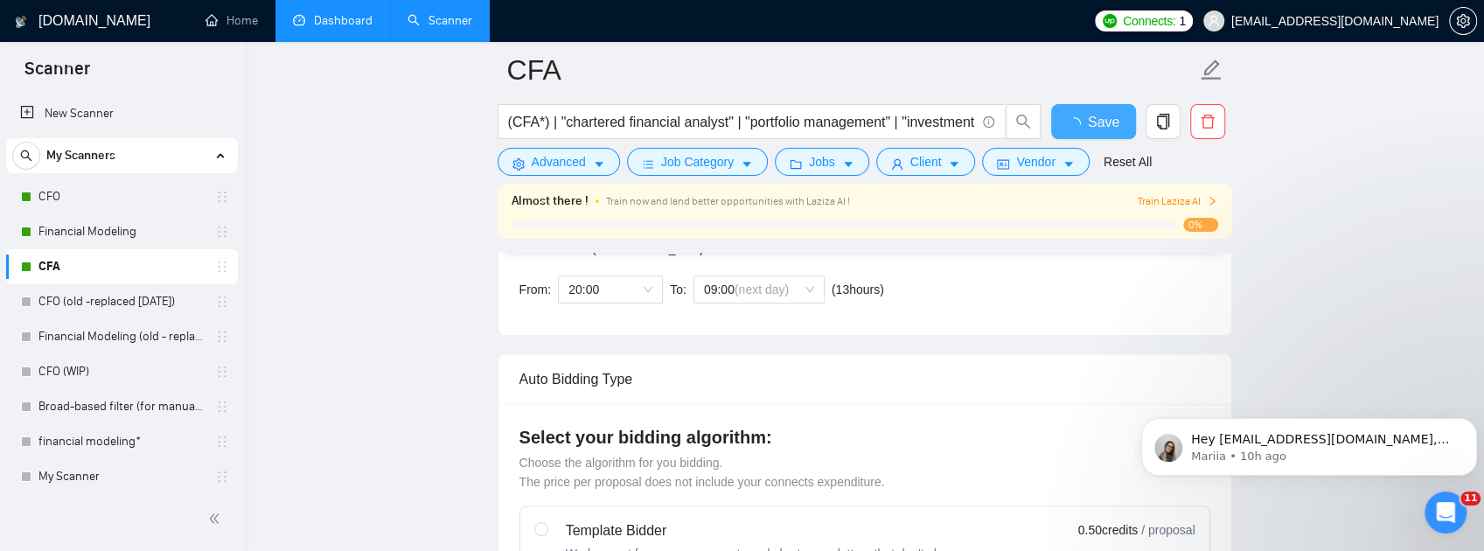
checkbox input "true"
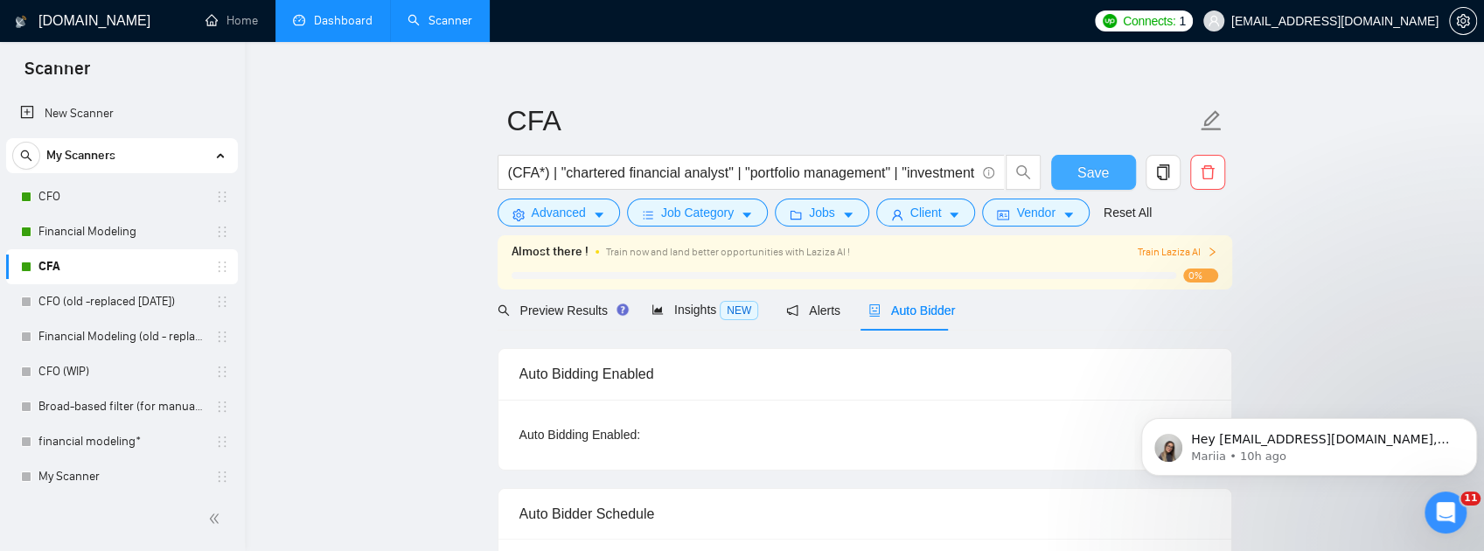
scroll to position [0, 0]
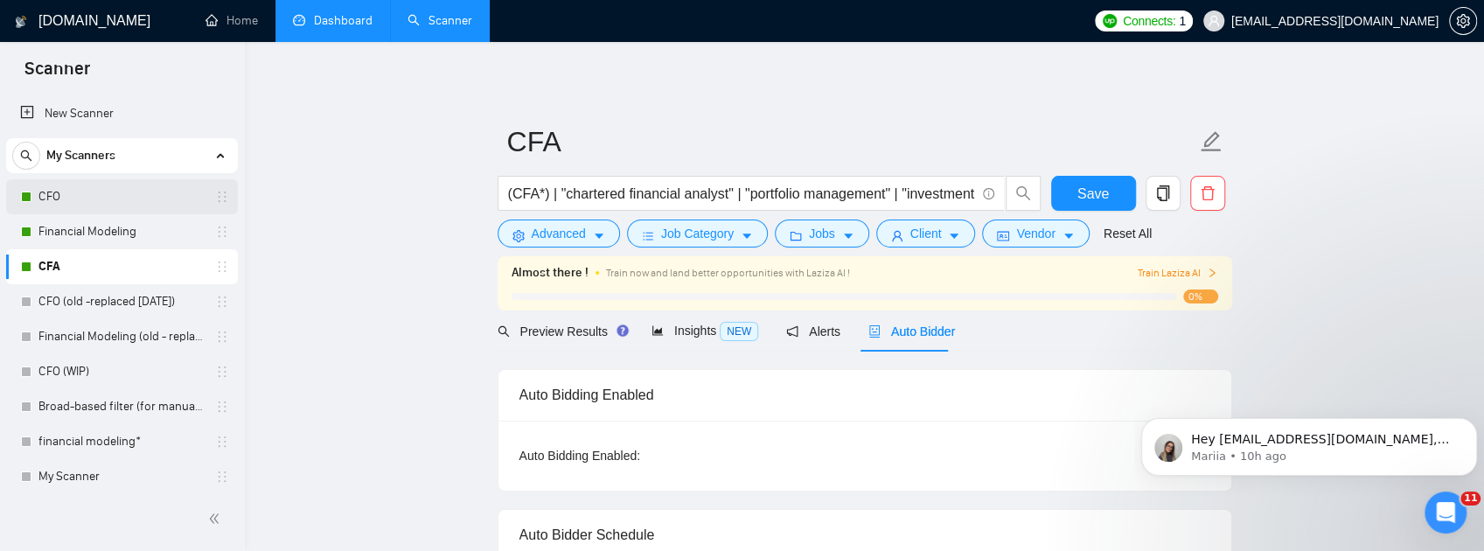
click at [124, 196] on link "CFO" at bounding box center [121, 196] width 166 height 35
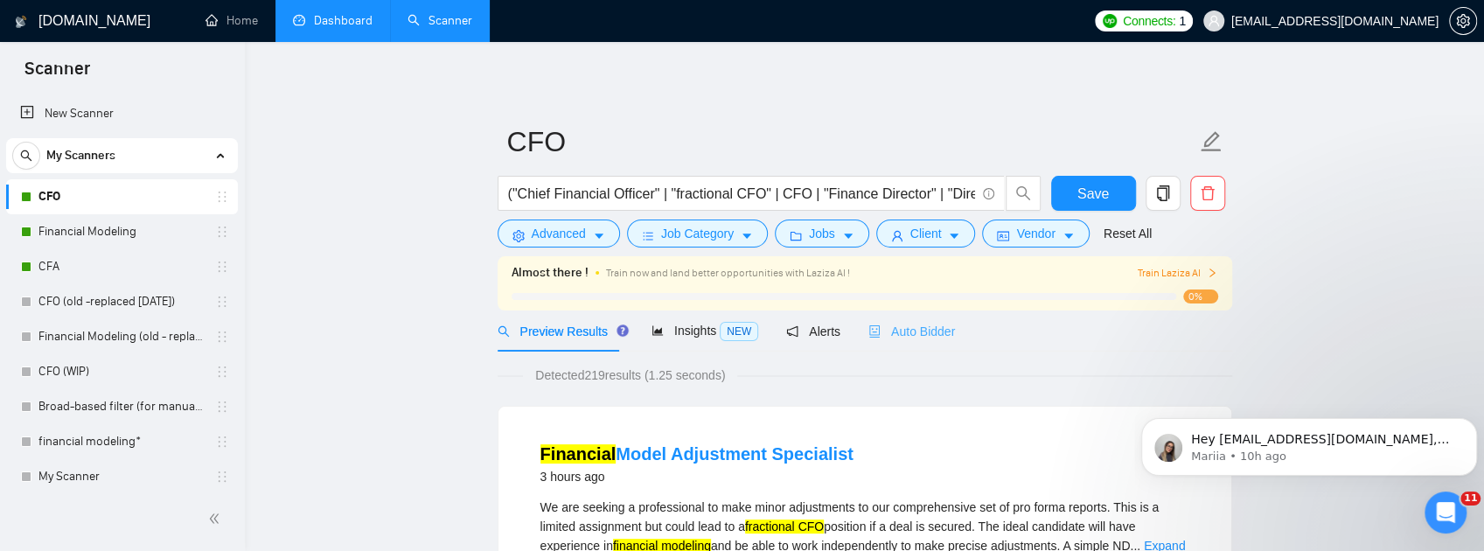
click at [922, 342] on div "Auto Bidder" at bounding box center [911, 330] width 87 height 41
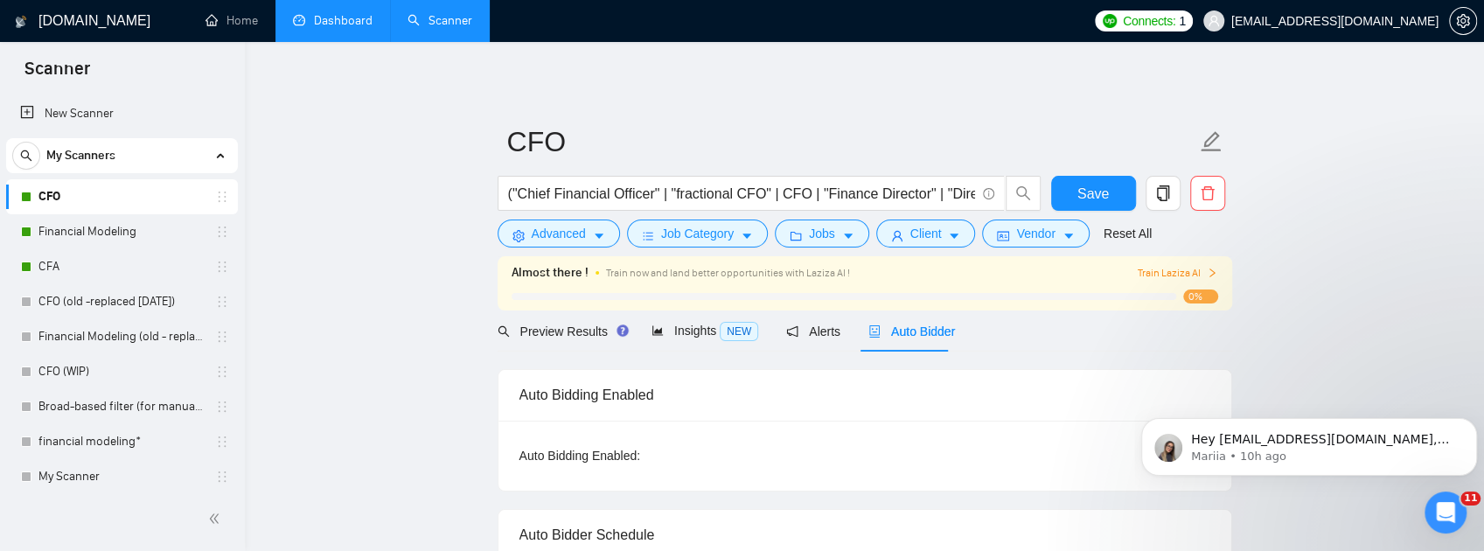
radio input "false"
radio input "true"
checkbox input "true"
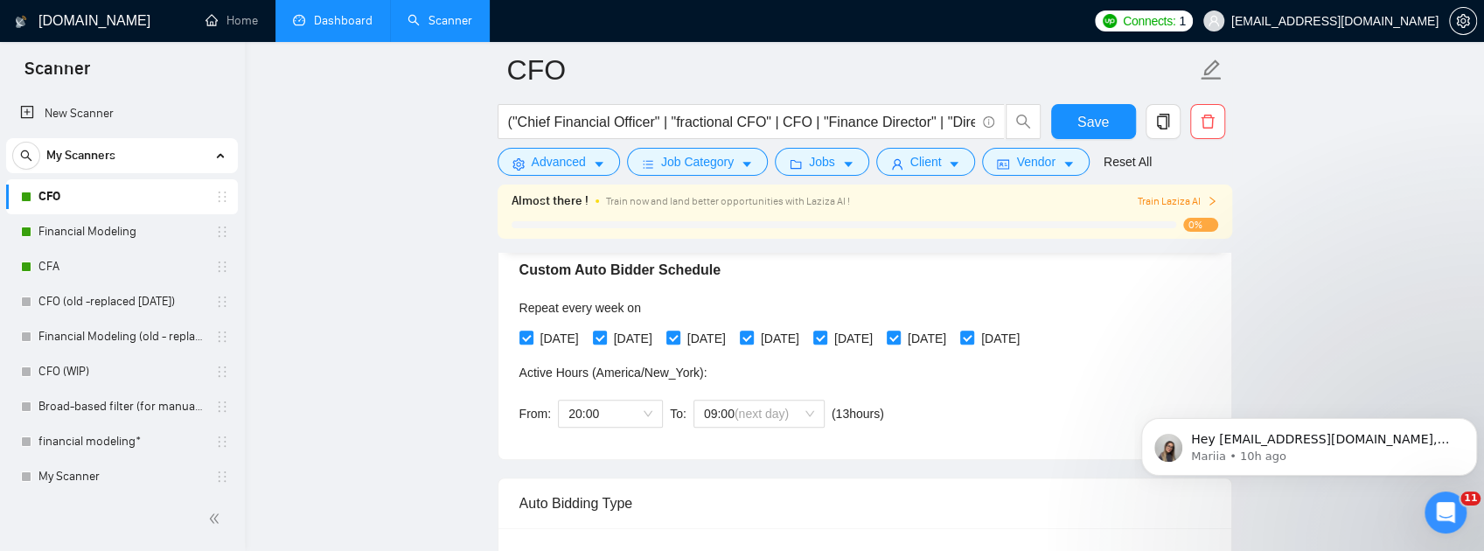
scroll to position [407, 0]
